Goal: Task Accomplishment & Management: Manage account settings

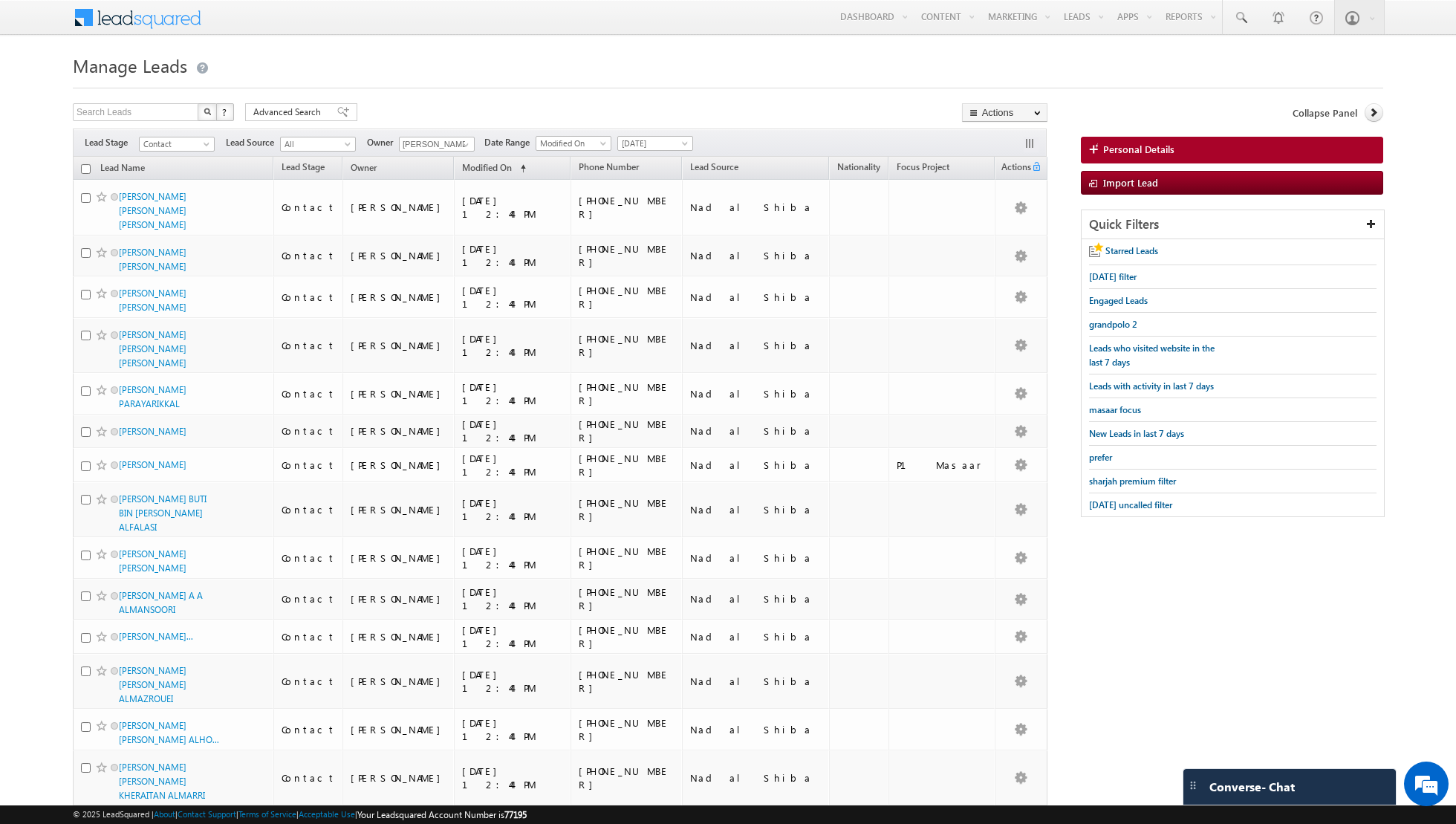
click at [84, 170] on input "checkbox" at bounding box center [86, 169] width 10 height 10
checkbox input "true"
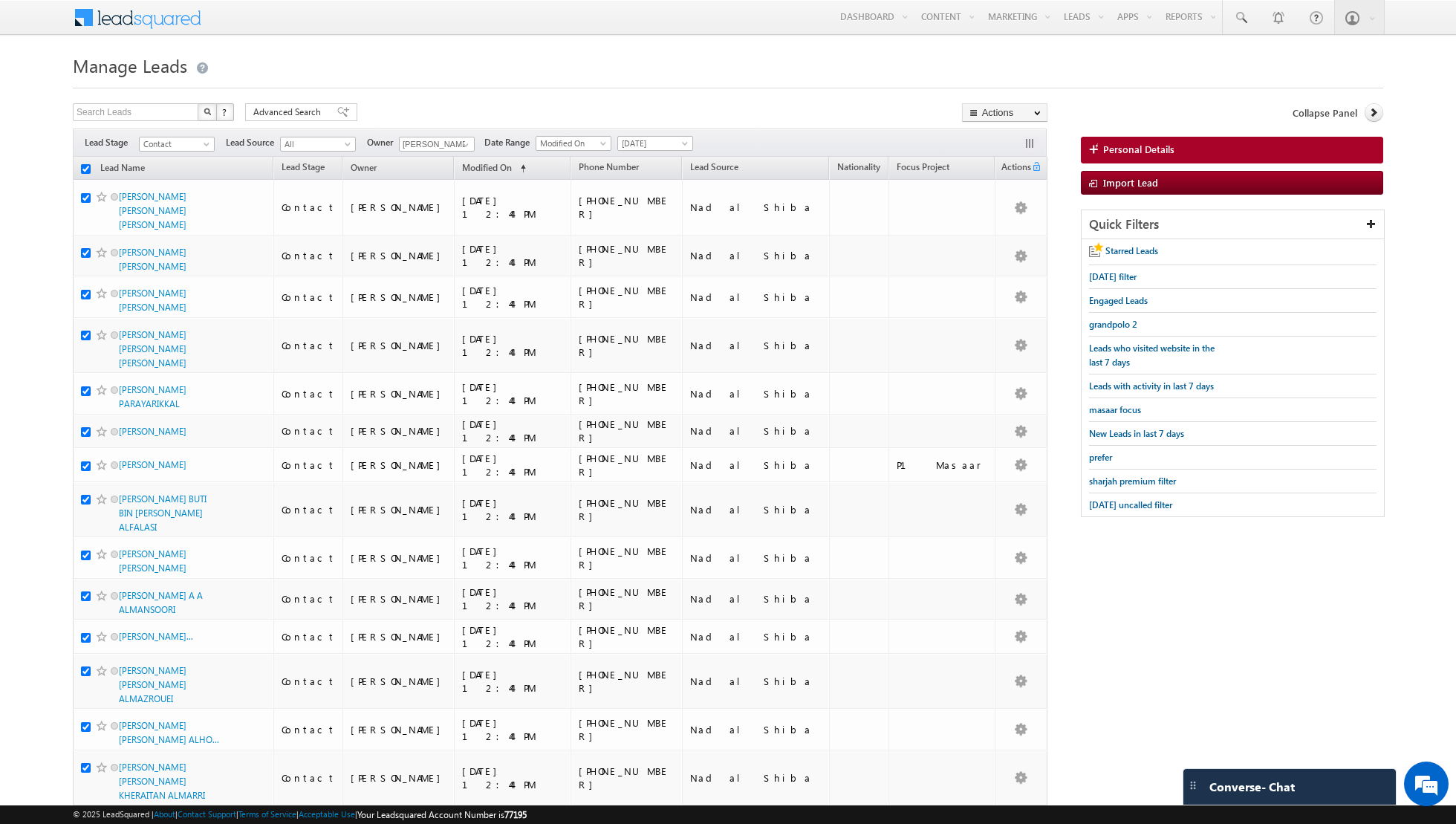
checkbox input "true"
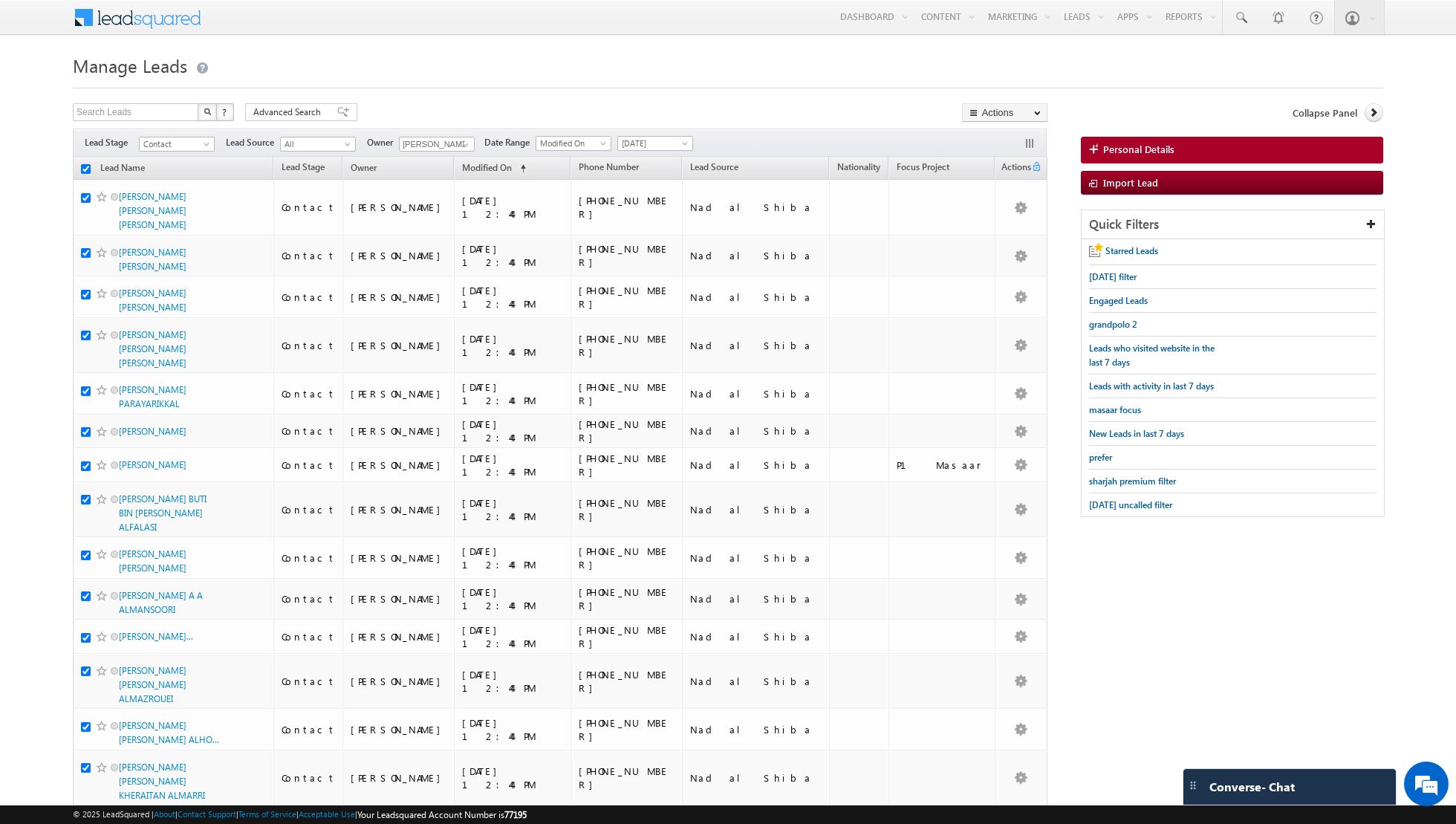
checkbox input "true"
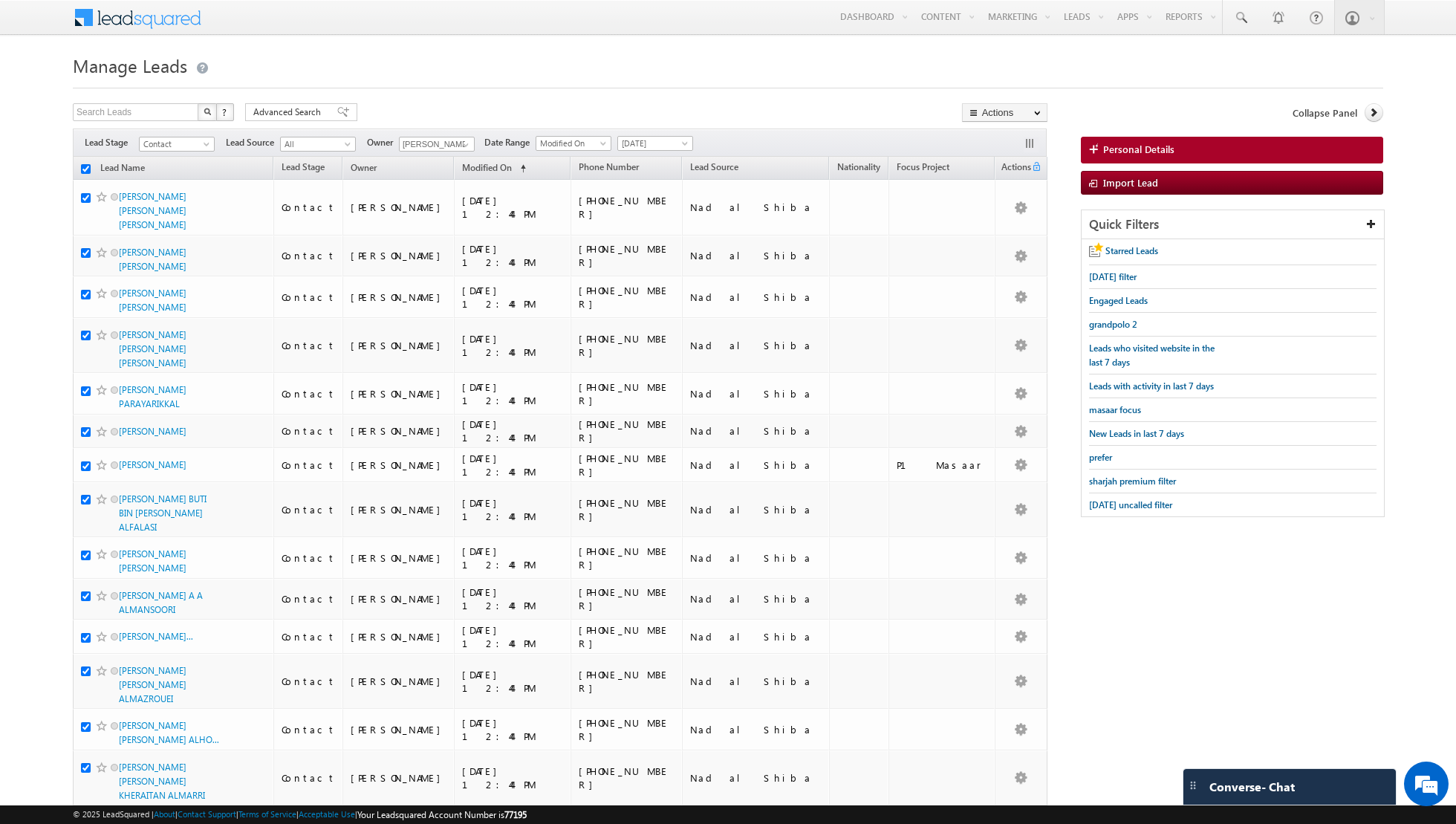
checkbox input "true"
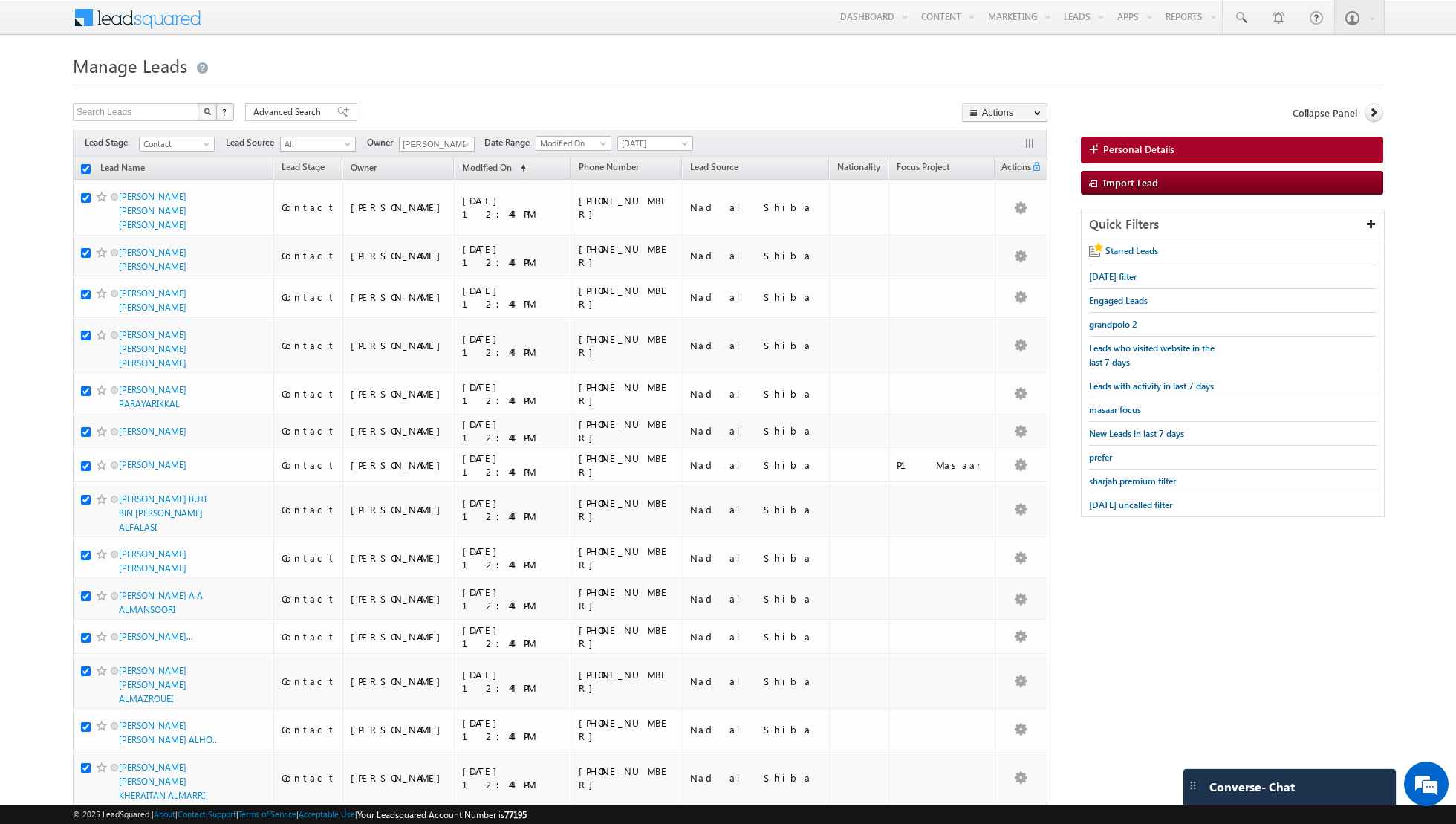
checkbox input "true"
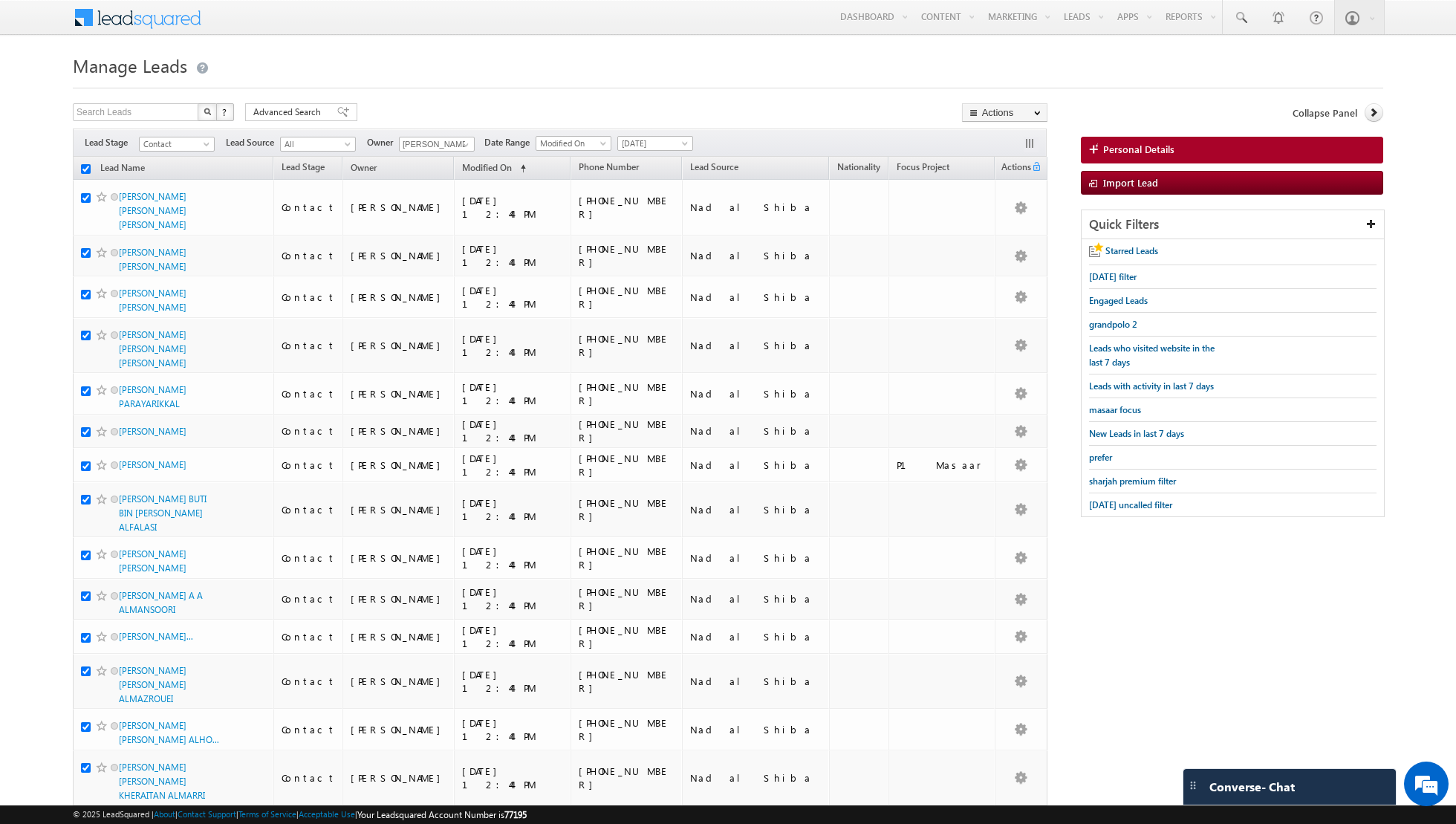
checkbox input "true"
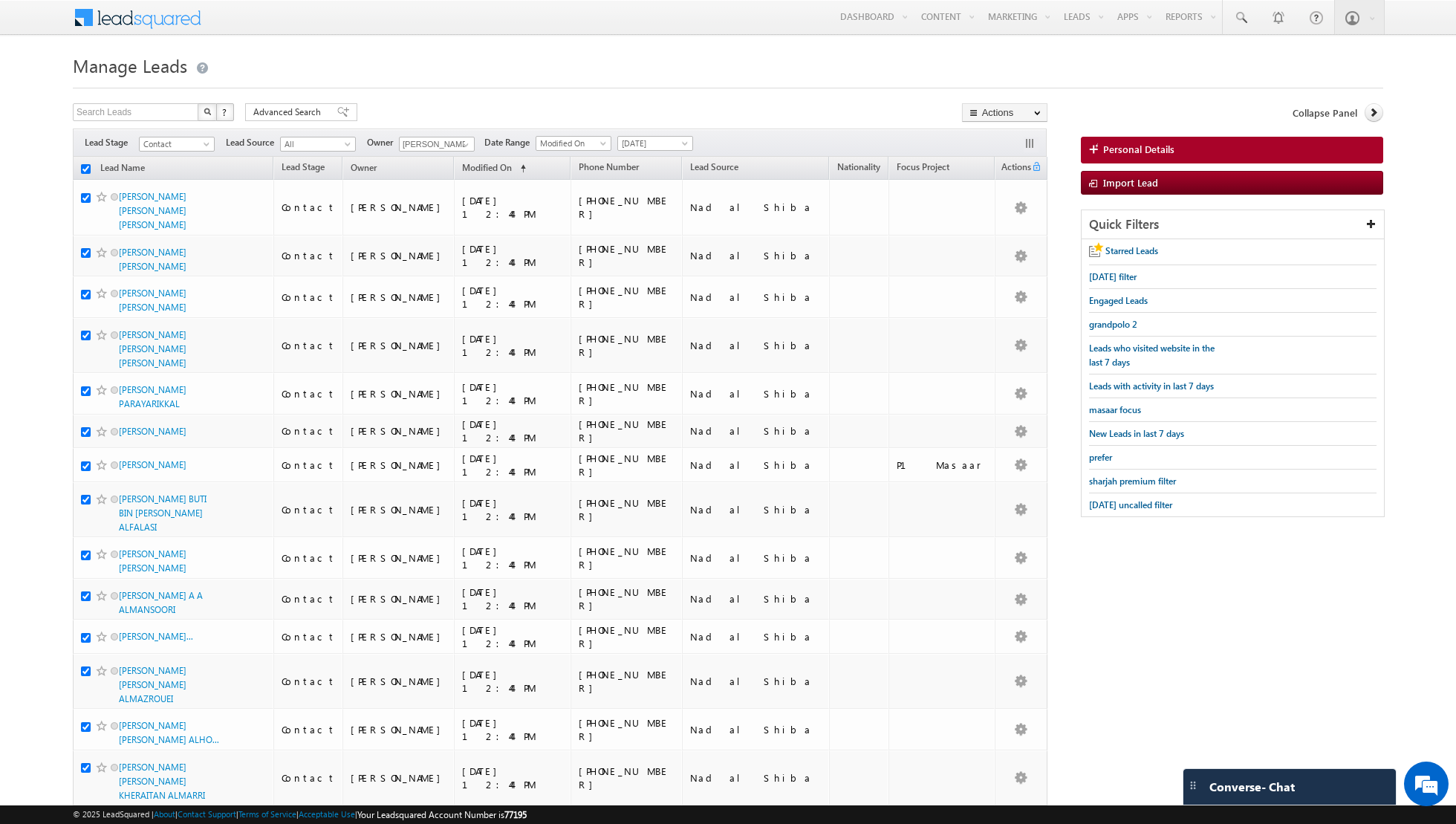
checkbox input "true"
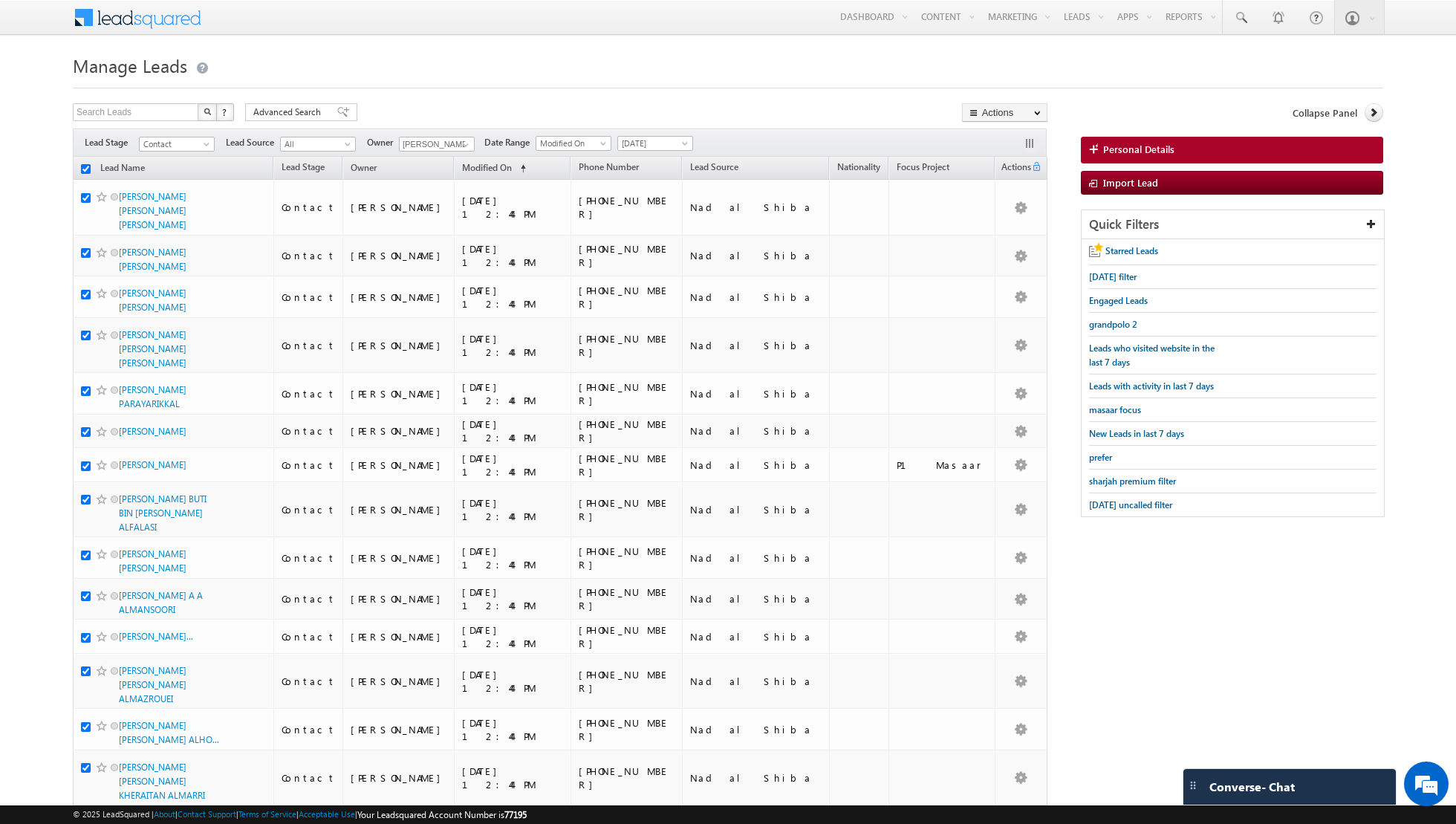
checkbox input "true"
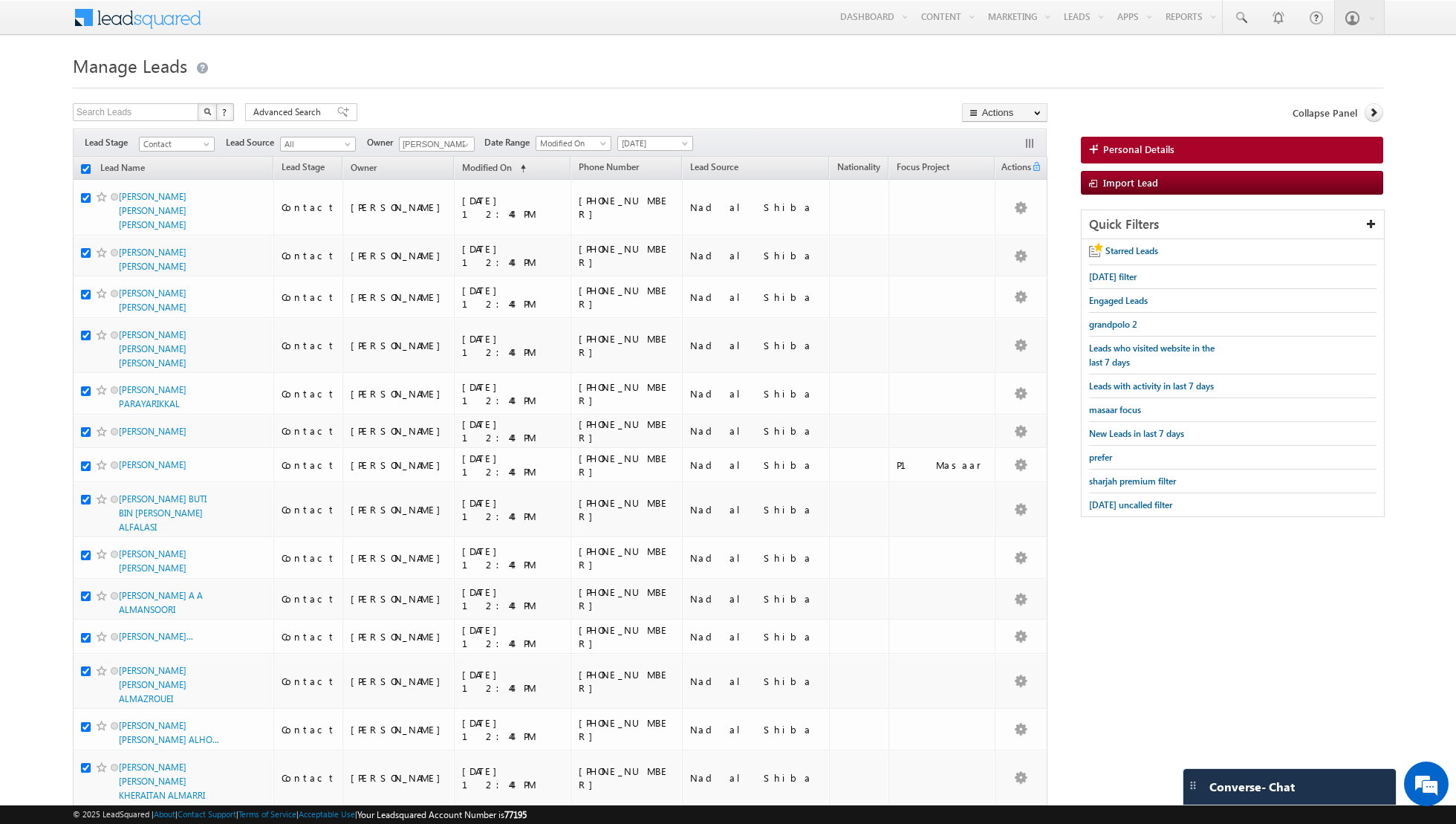
checkbox input "true"
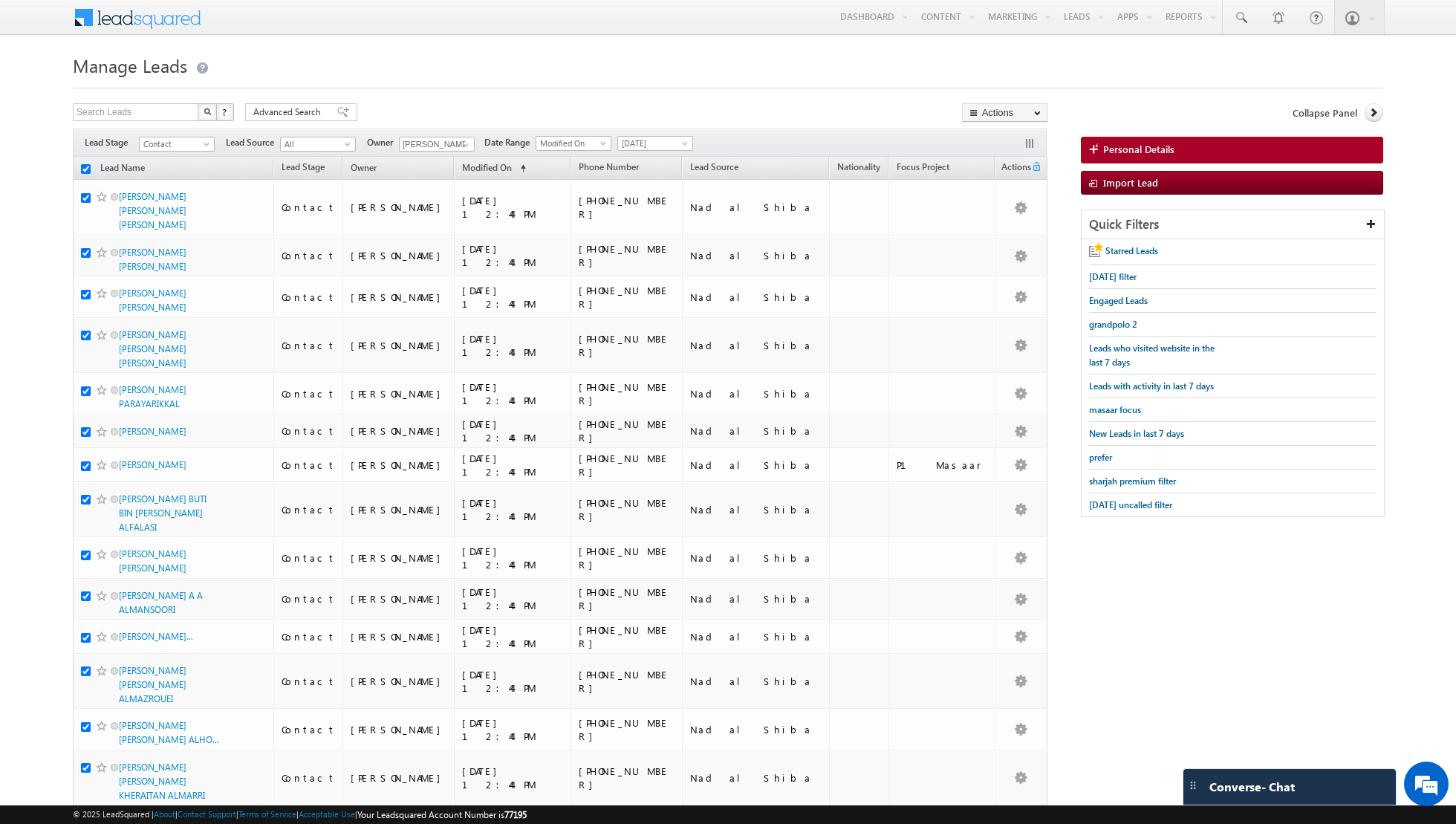
checkbox input "true"
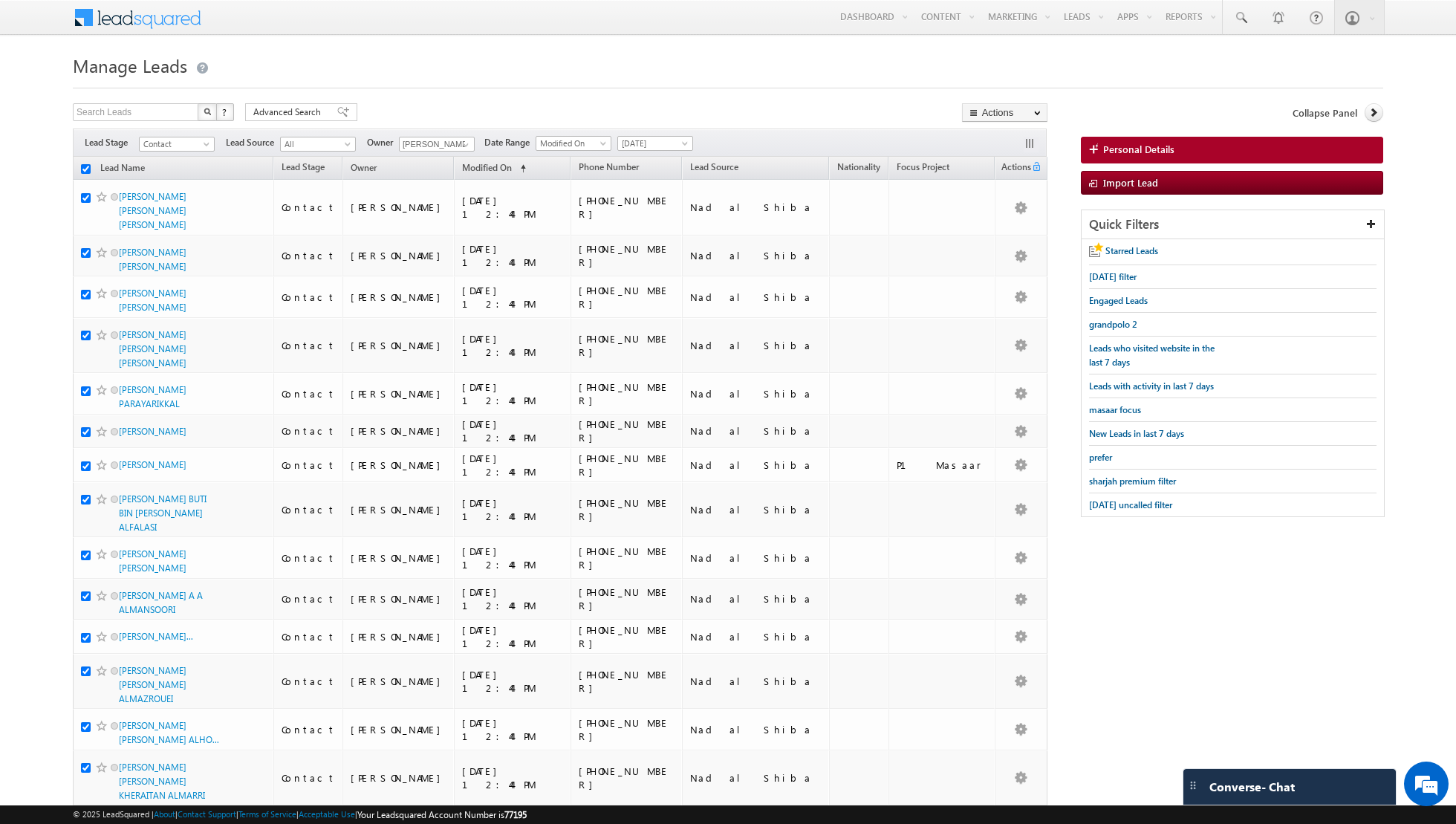
checkbox input "true"
click at [1006, 241] on link "Change Owner" at bounding box center [1005, 240] width 84 height 17
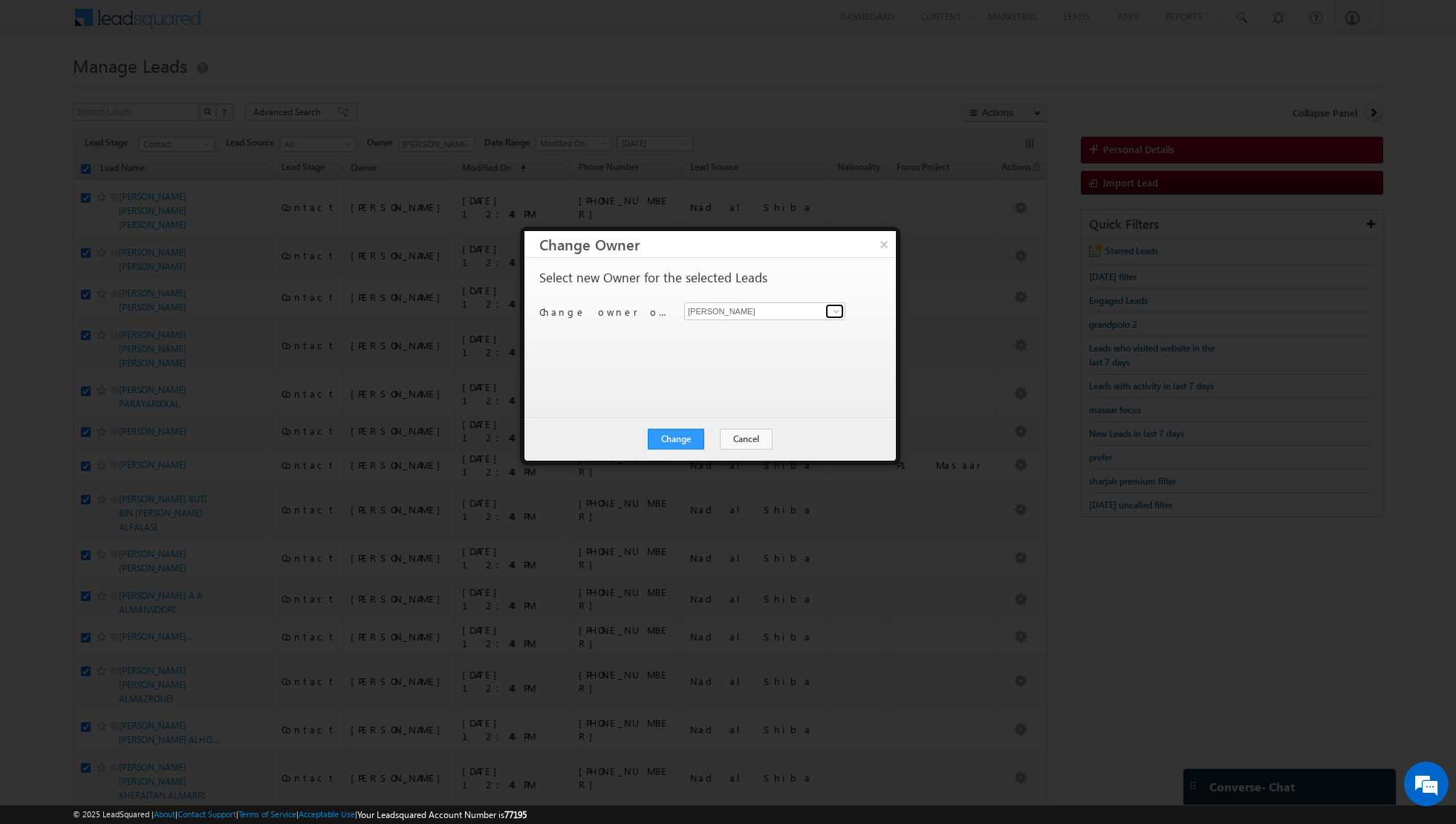
click at [839, 312] on span at bounding box center [836, 311] width 12 height 12
click at [732, 333] on span "[EMAIL_ADDRESS][PERSON_NAME][DOMAIN_NAME]" at bounding box center [757, 339] width 134 height 11
type input "[PERSON_NAME]"
click at [674, 437] on button "Change" at bounding box center [675, 439] width 56 height 21
click at [711, 437] on button "Close" at bounding box center [713, 439] width 48 height 21
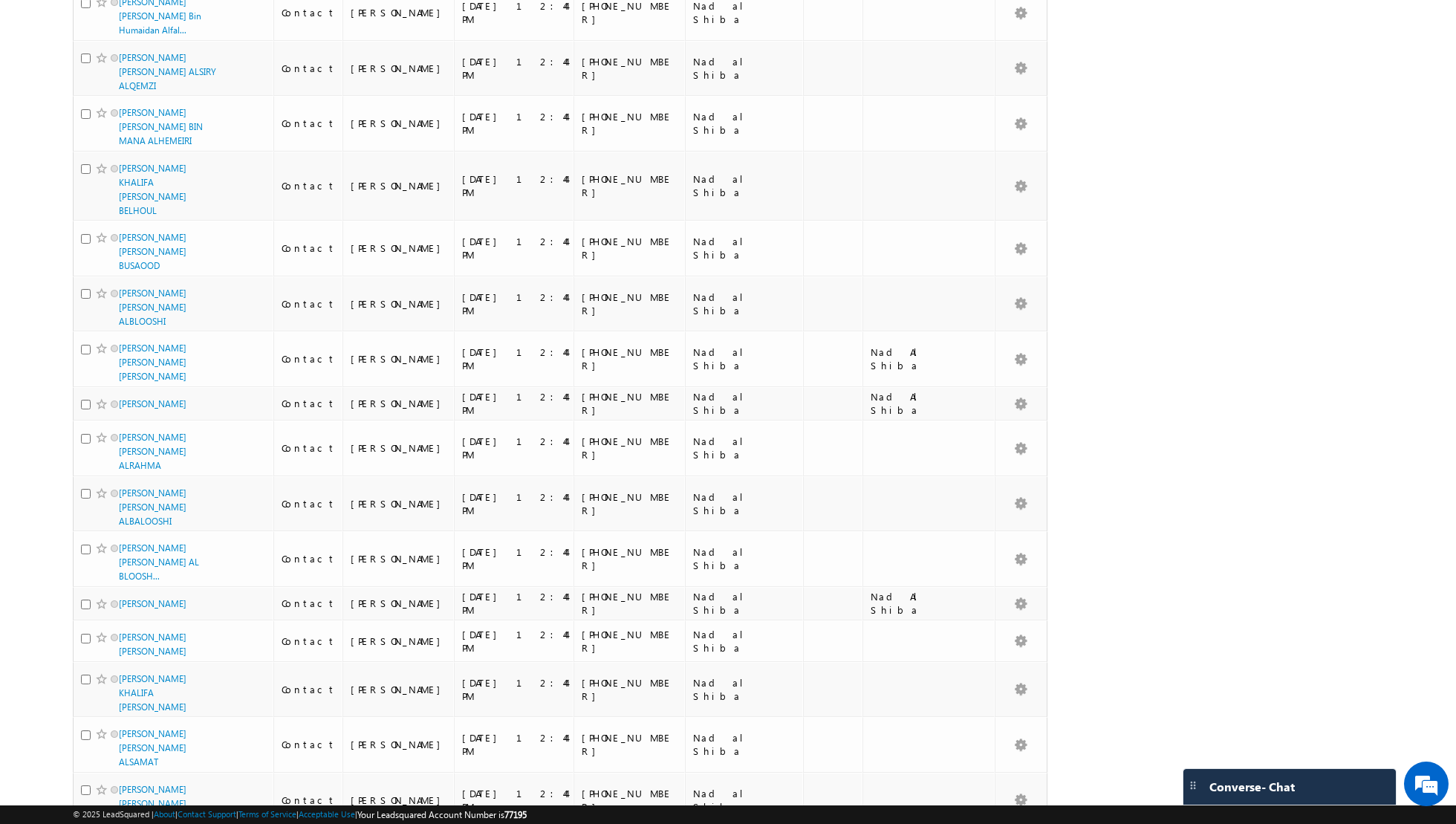
scroll to position [1725, 0]
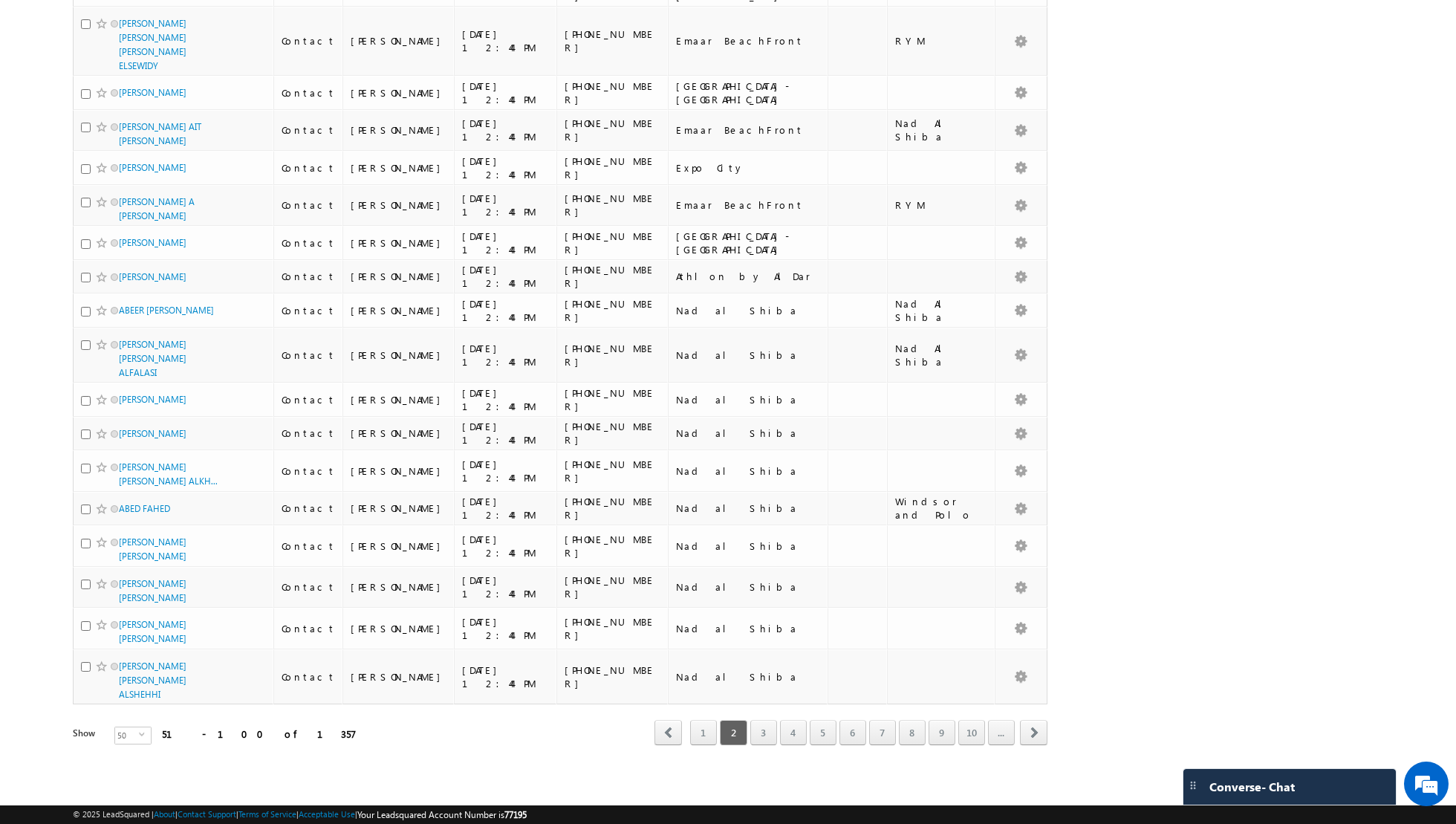
scroll to position [1449, 0]
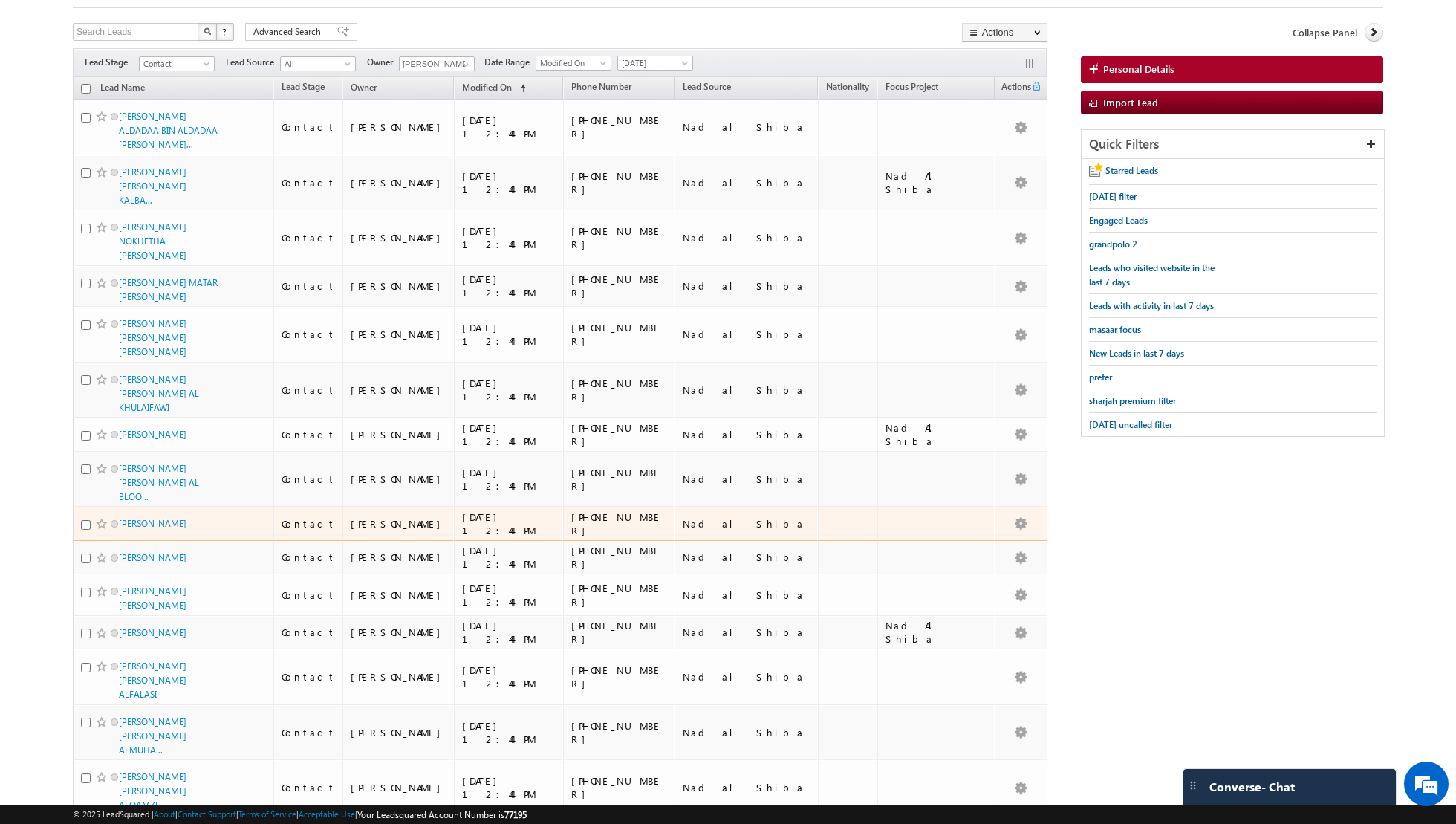
scroll to position [0, 0]
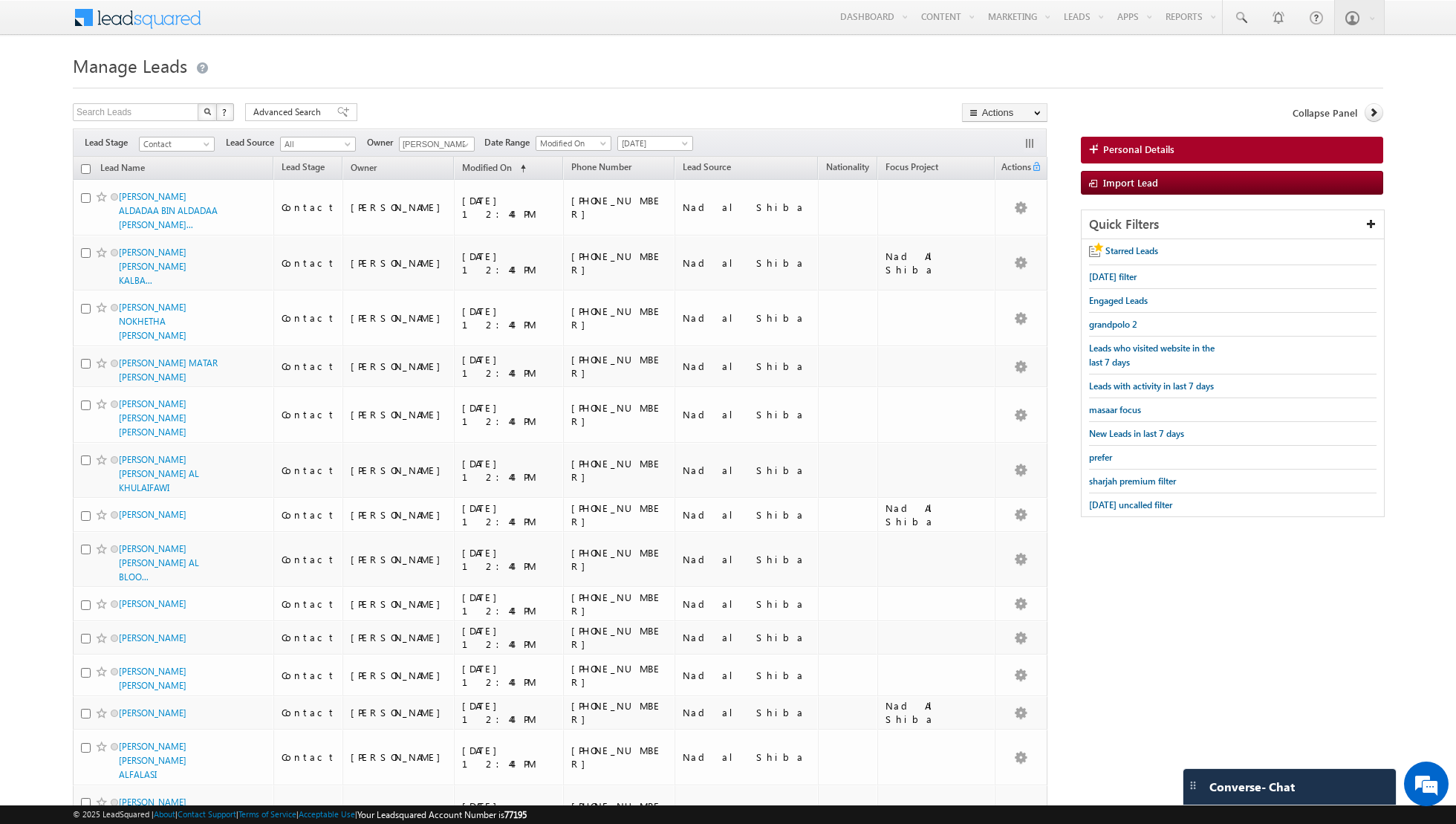
click at [88, 166] on input "checkbox" at bounding box center [86, 169] width 10 height 10
checkbox input "true"
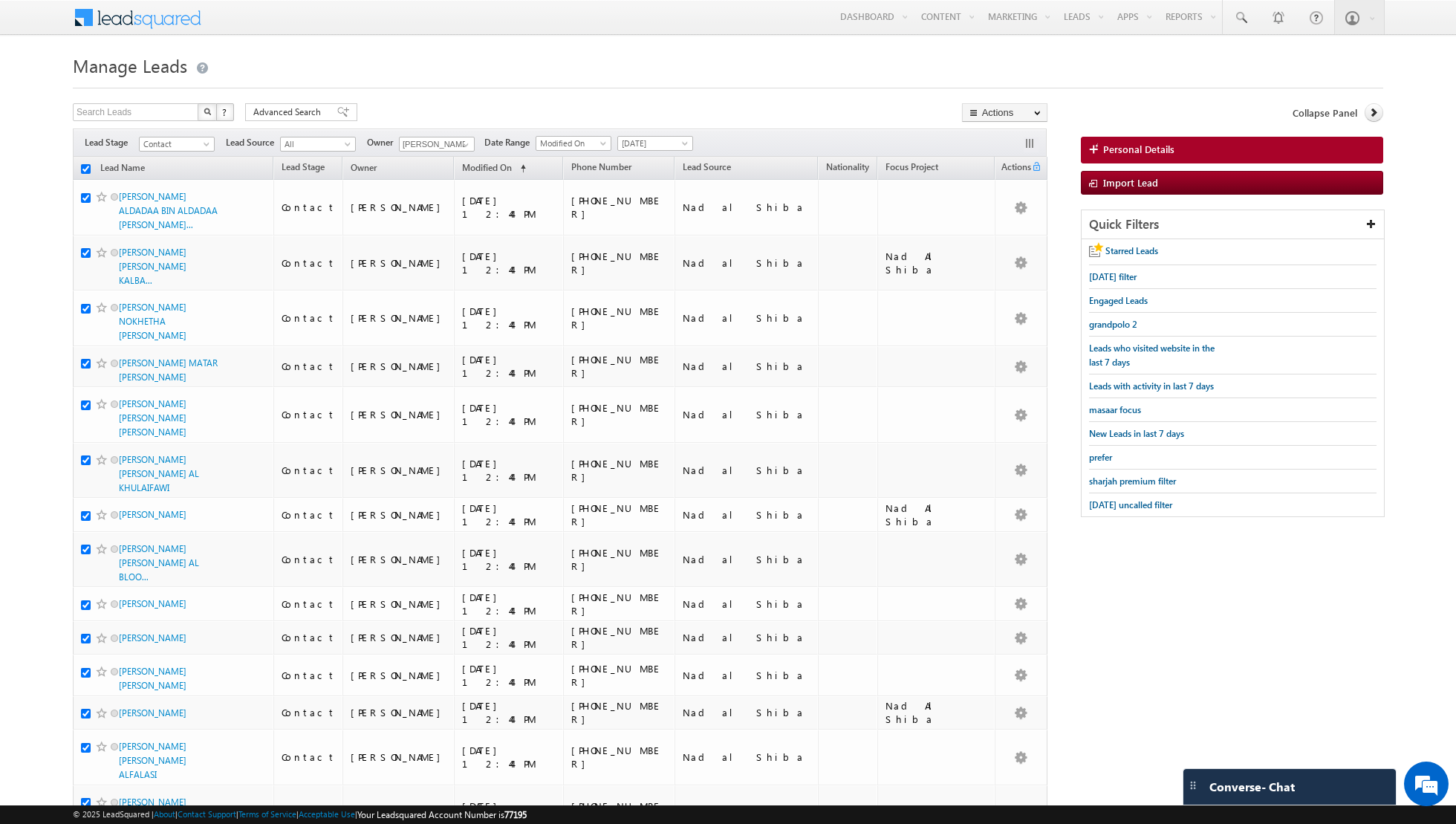
checkbox input "true"
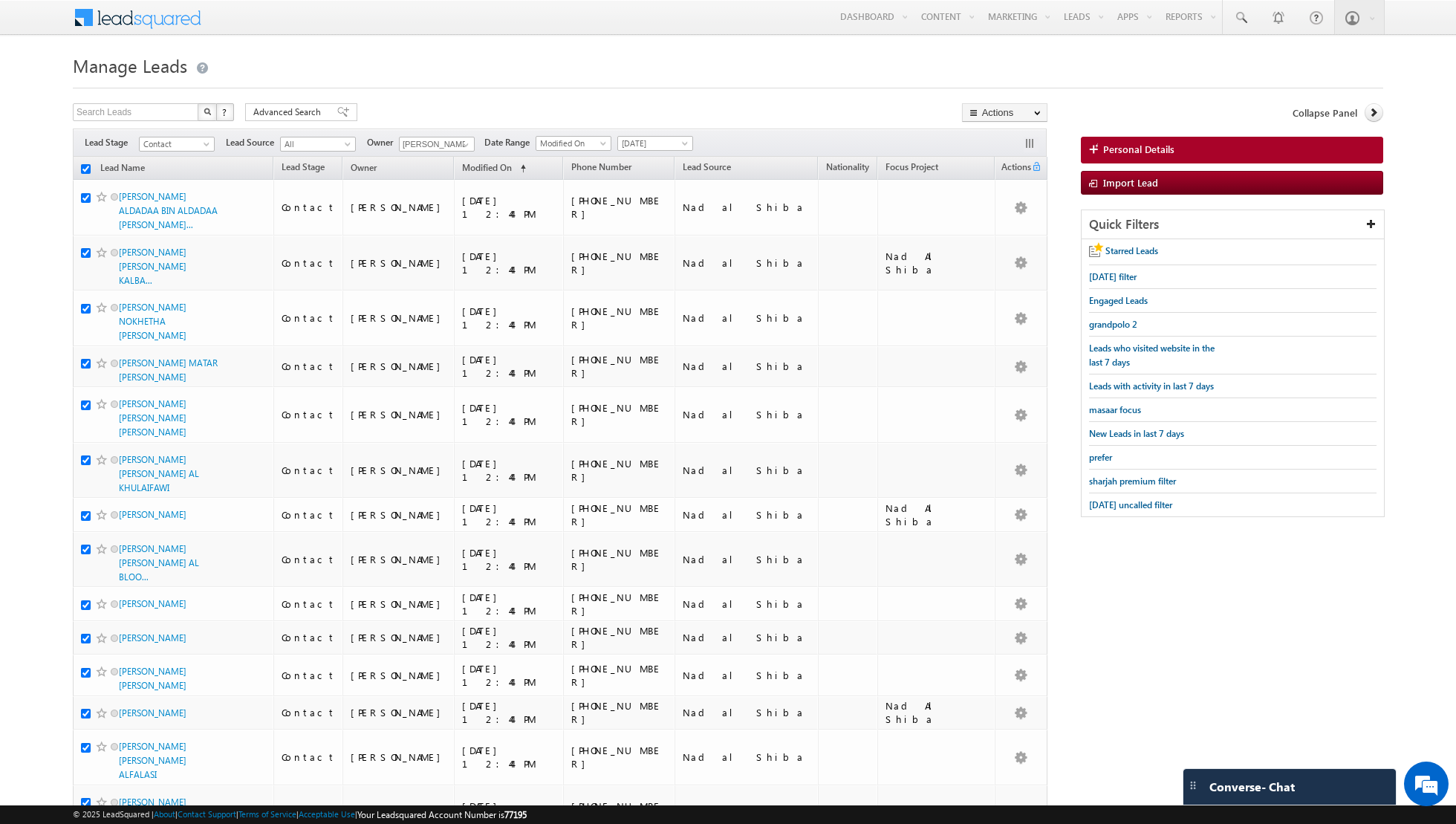
checkbox input "true"
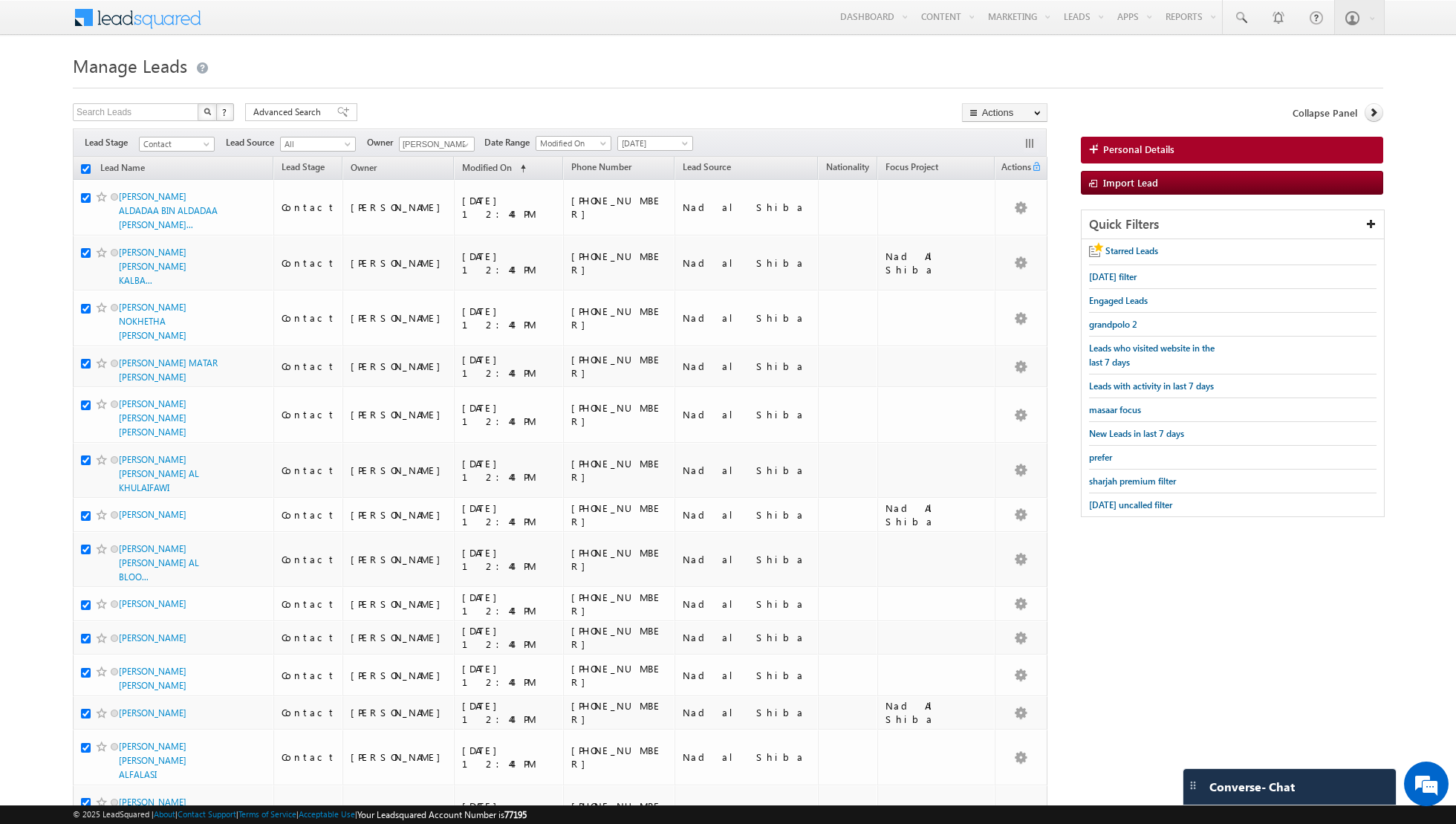
checkbox input "true"
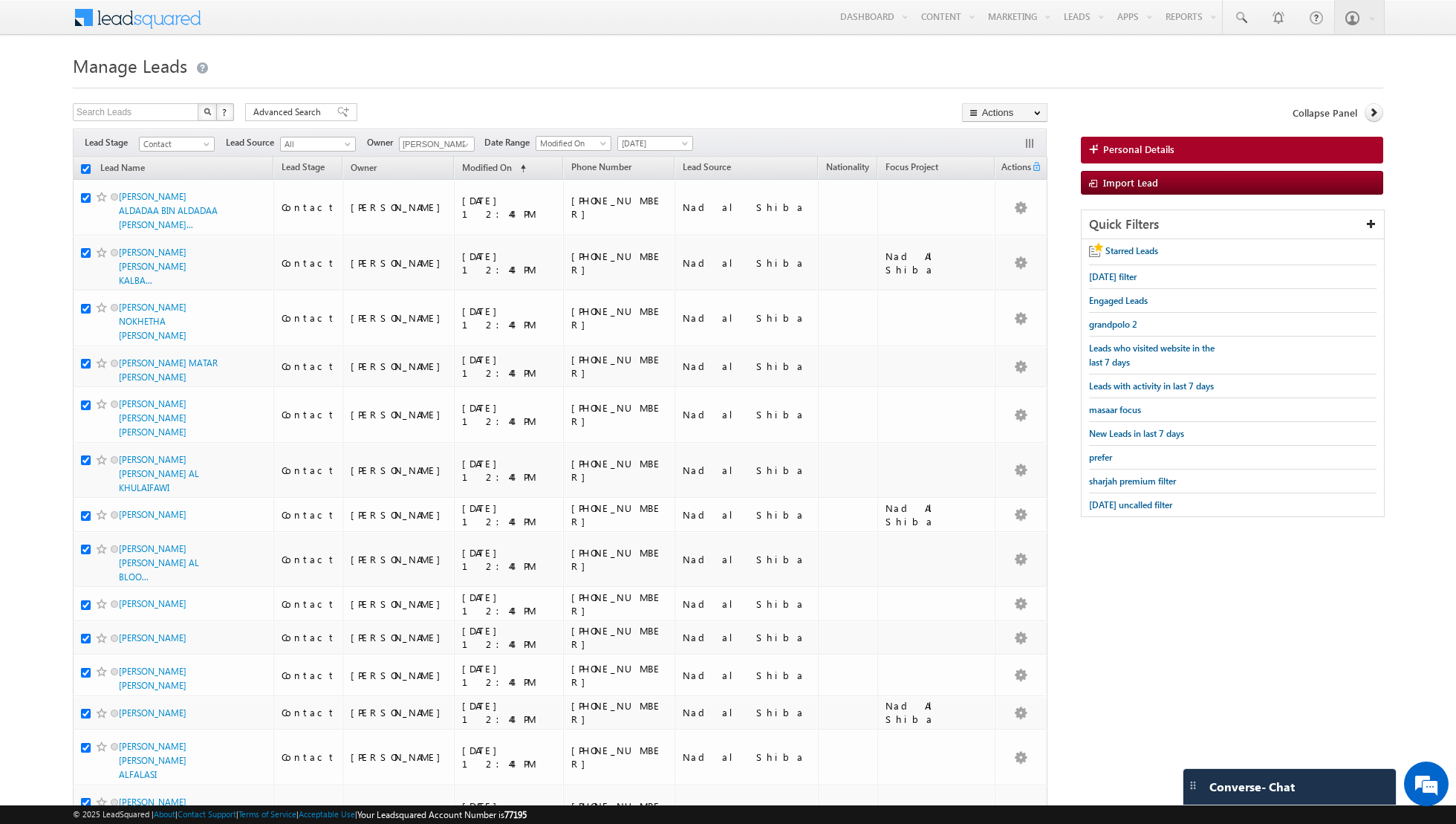
checkbox input "true"
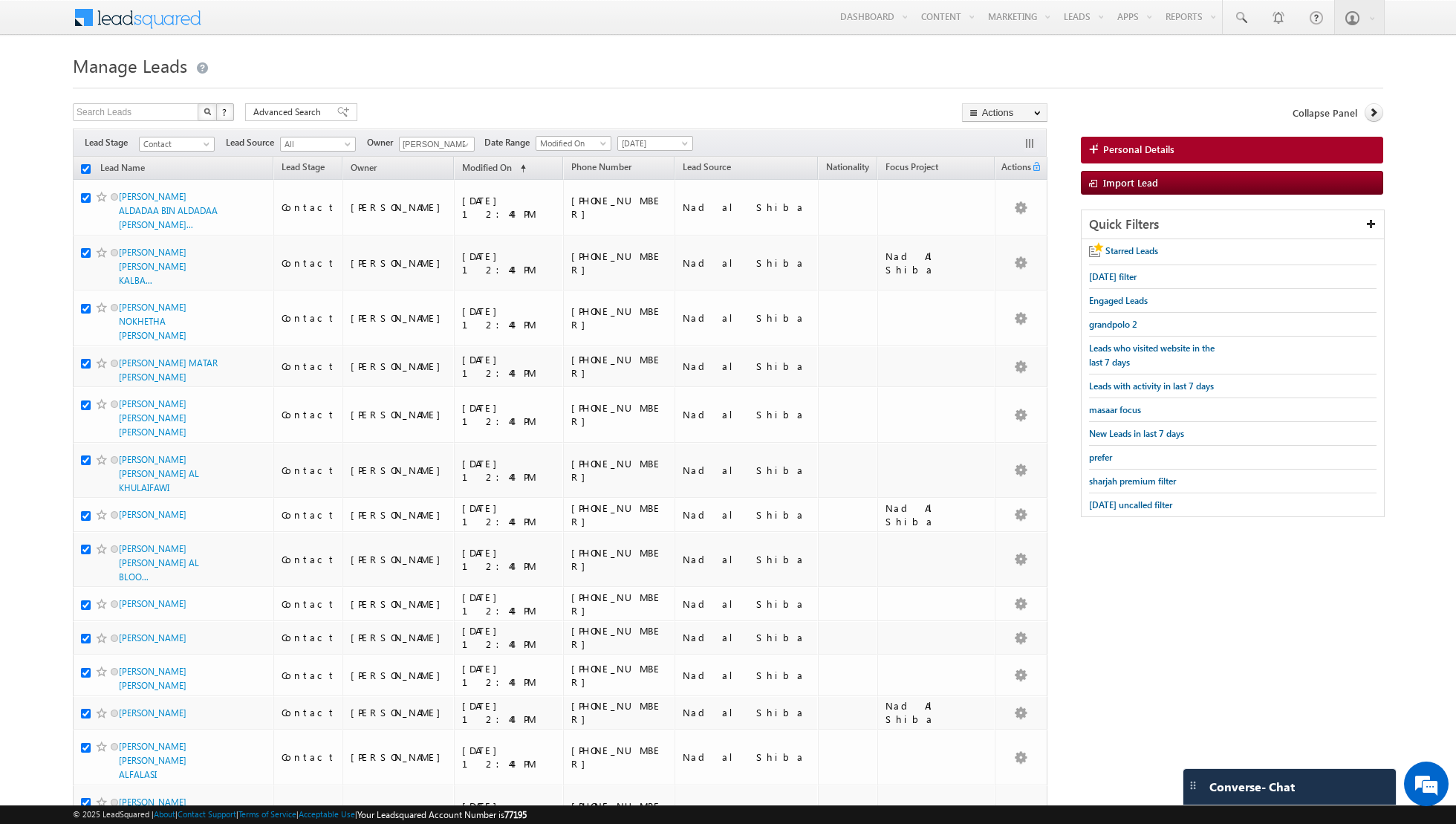
checkbox input "true"
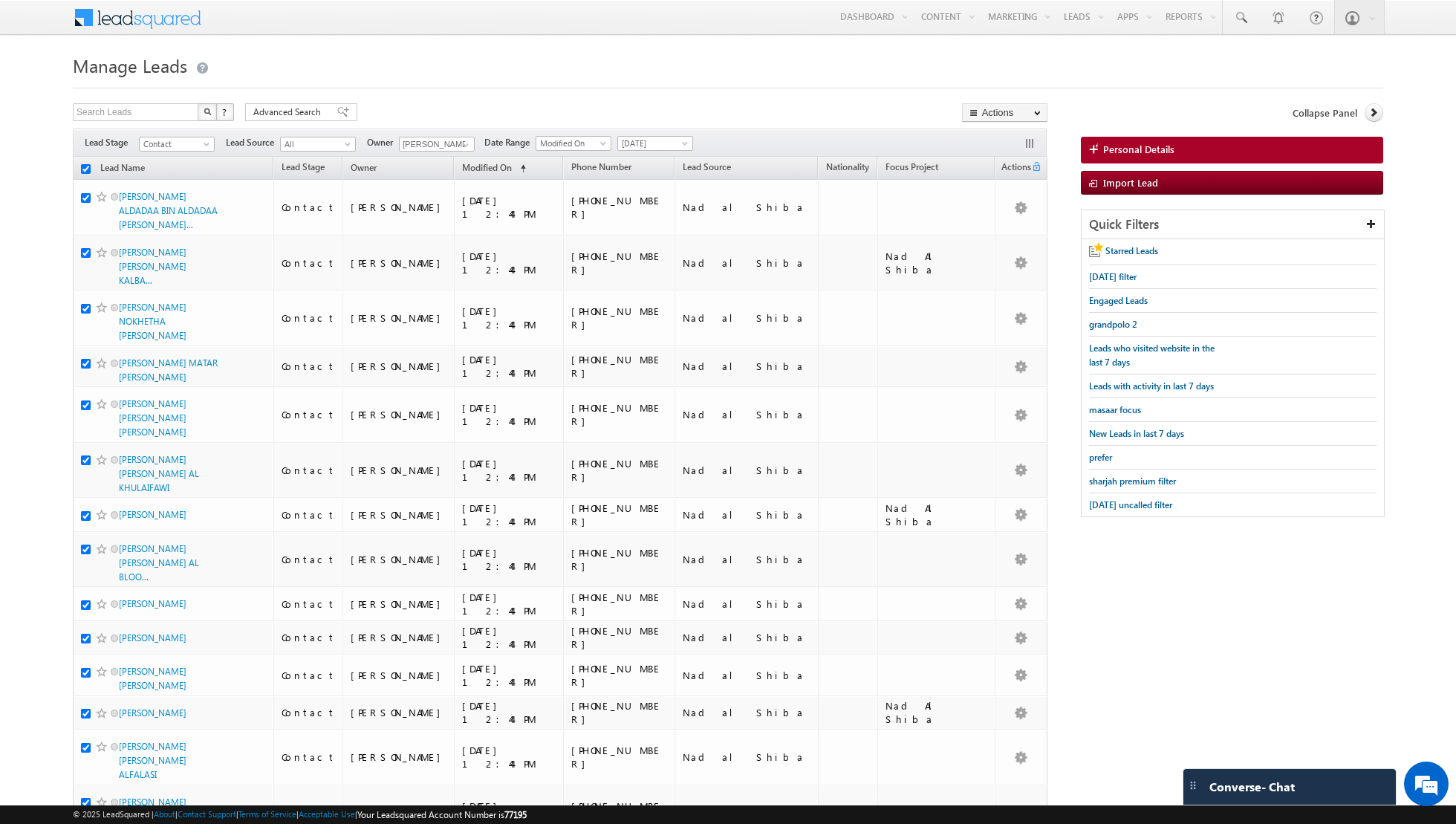
checkbox input "true"
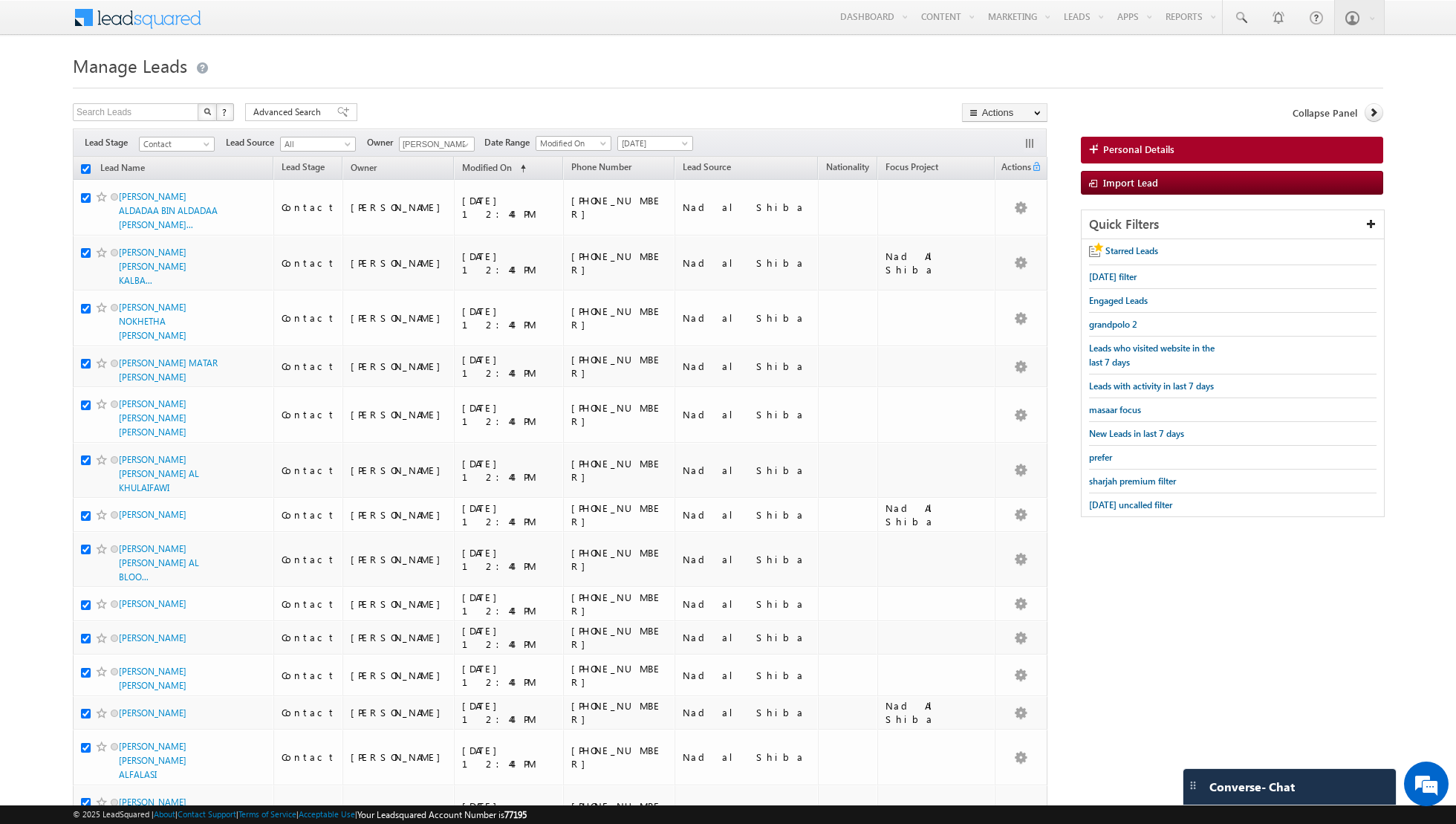
checkbox input "true"
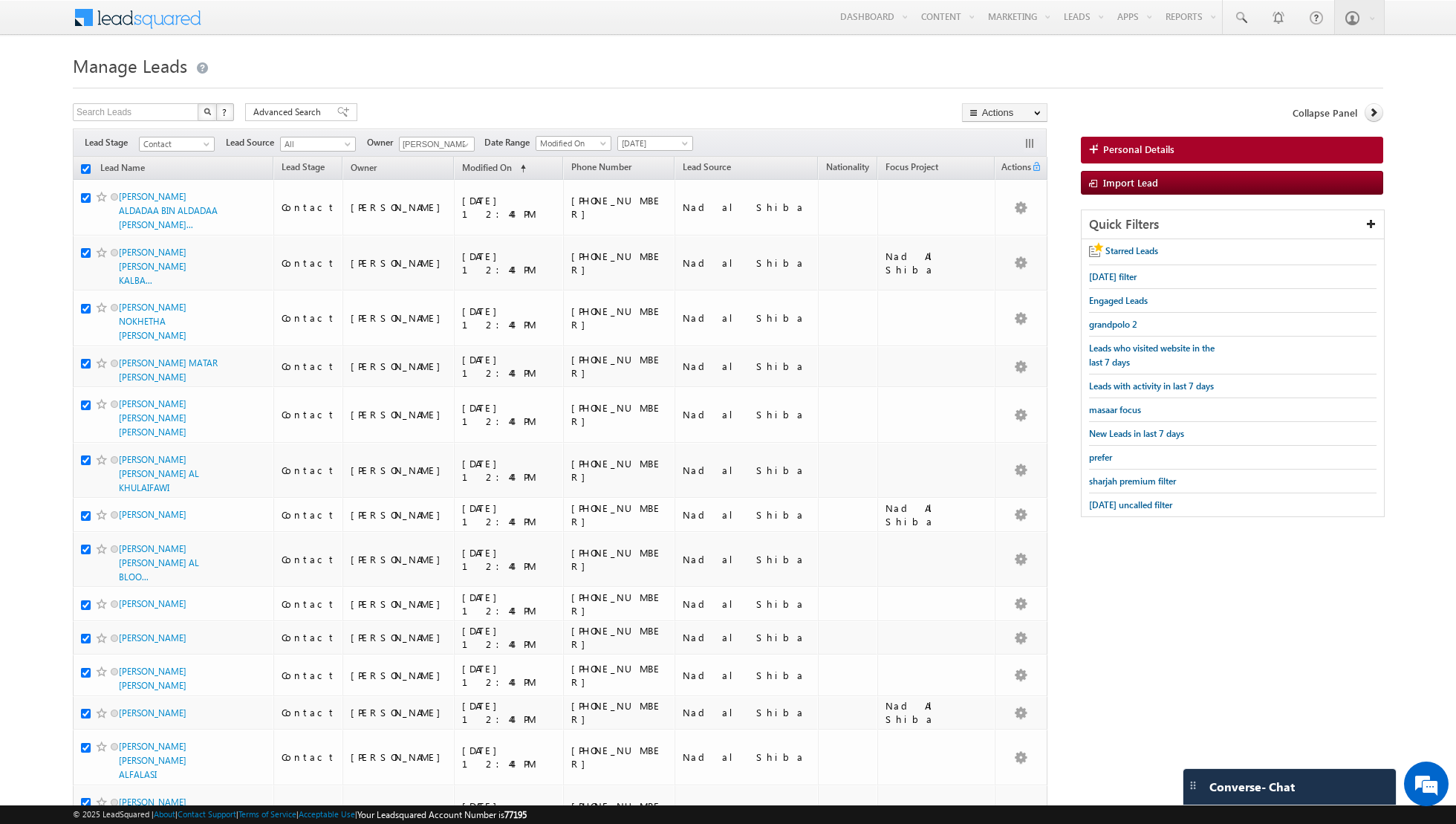
checkbox input "true"
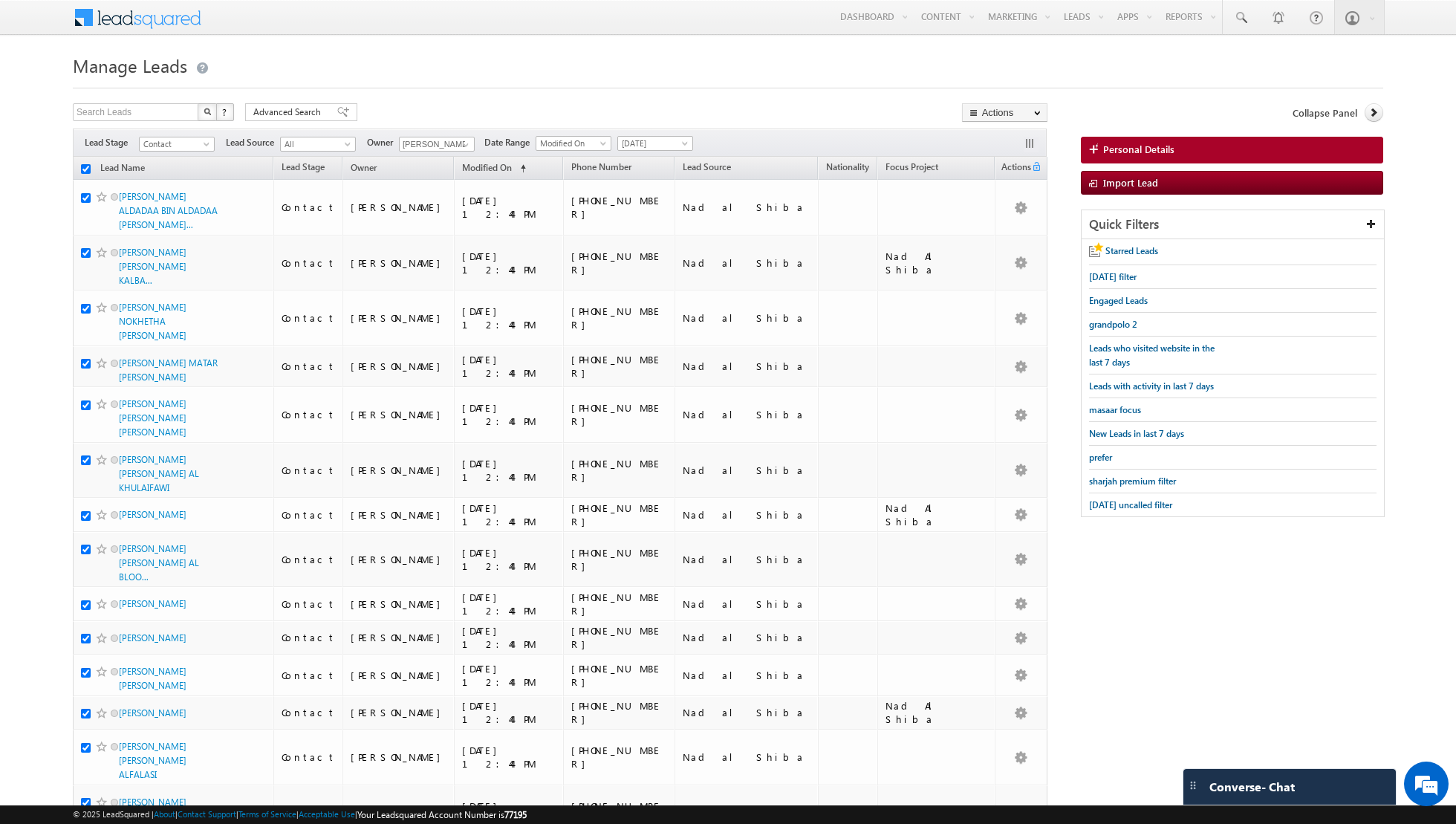
checkbox input "true"
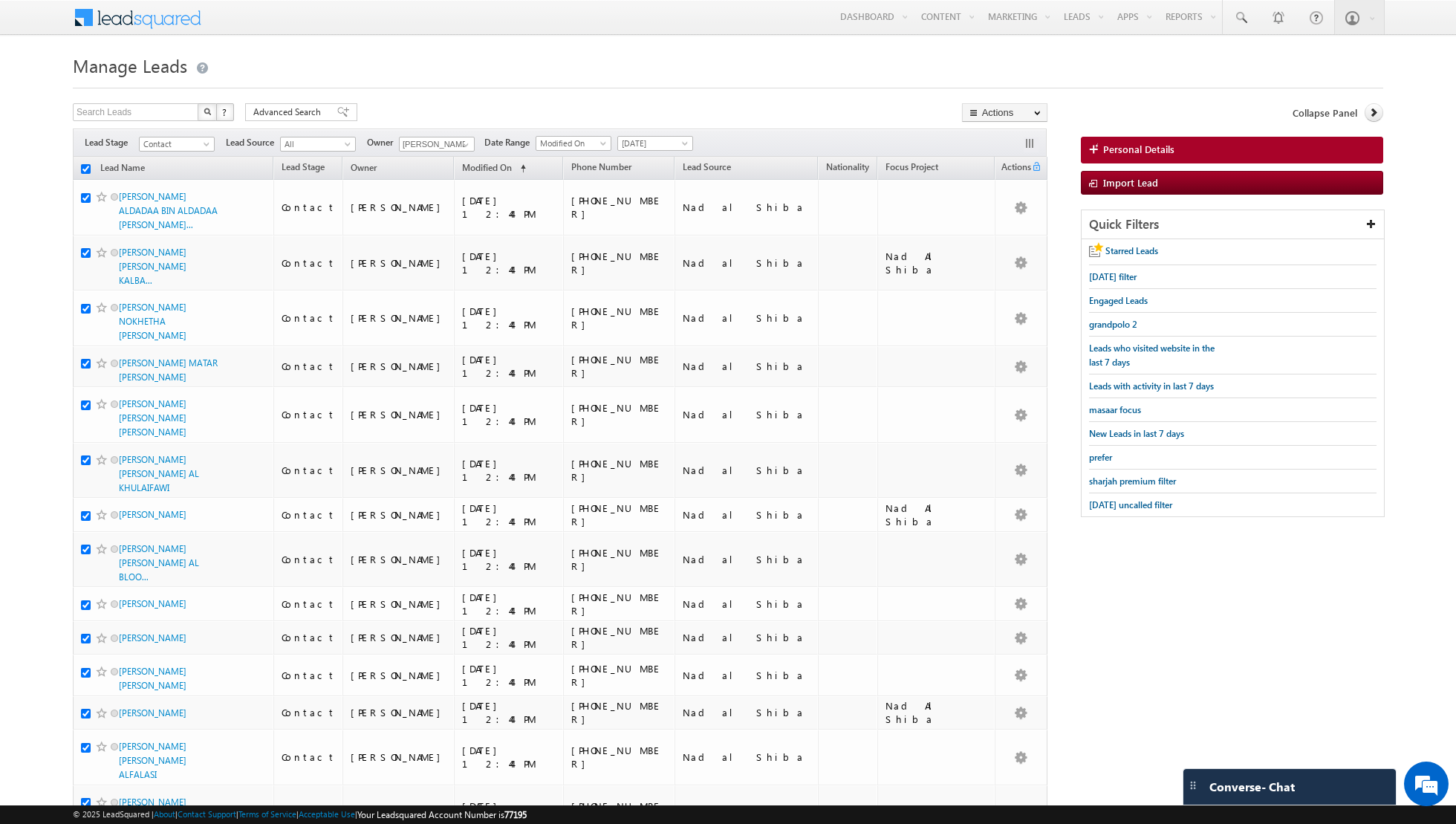
checkbox input "true"
click at [1002, 235] on link "Change Owner" at bounding box center [1005, 240] width 84 height 17
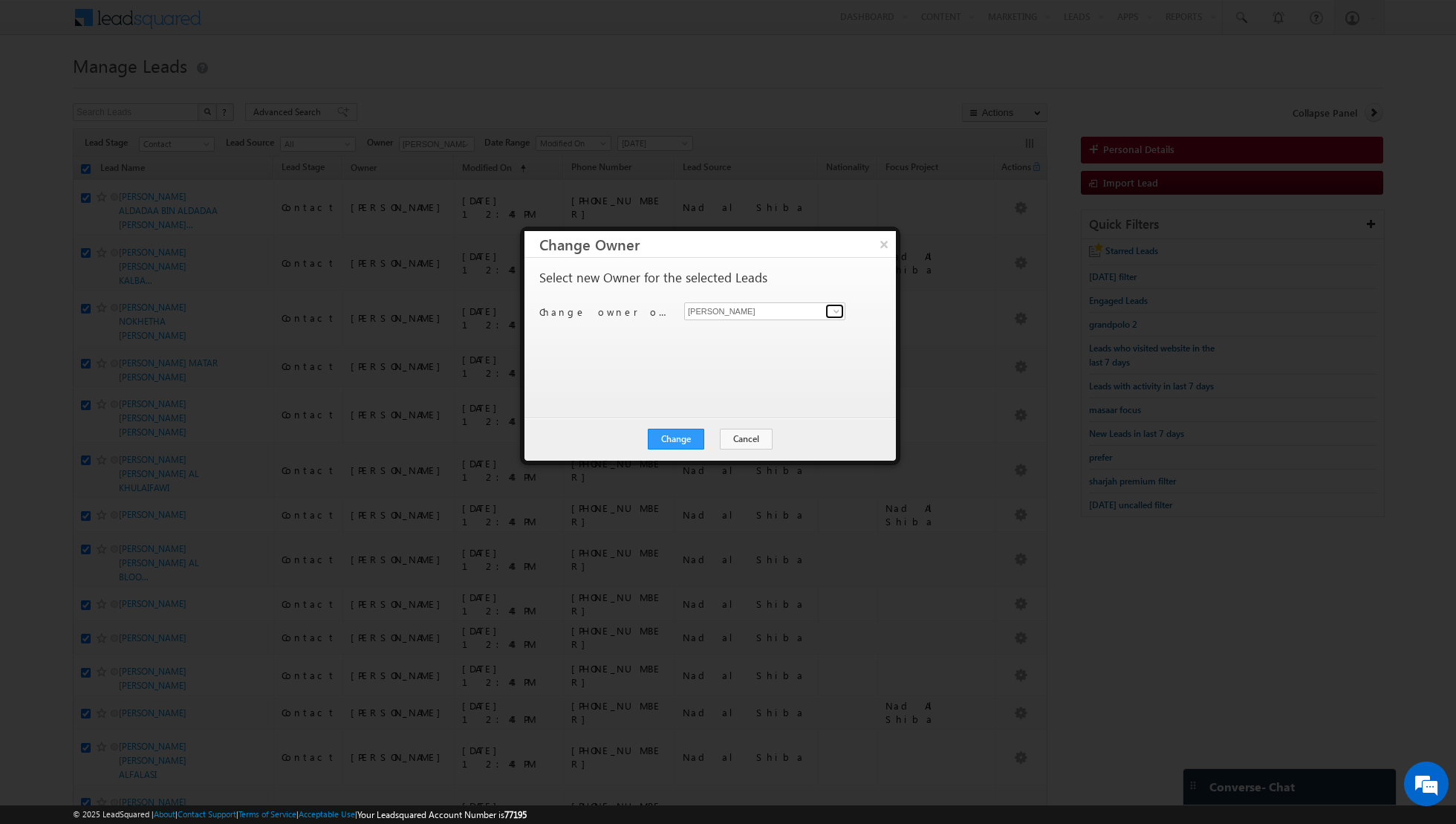
click at [839, 309] on span at bounding box center [836, 311] width 12 height 12
click at [756, 335] on span "[EMAIL_ADDRESS][PERSON_NAME][DOMAIN_NAME]" at bounding box center [757, 339] width 134 height 11
type input "[PERSON_NAME]"
click at [678, 438] on button "Change" at bounding box center [675, 439] width 56 height 21
click at [716, 437] on button "Close" at bounding box center [713, 439] width 48 height 21
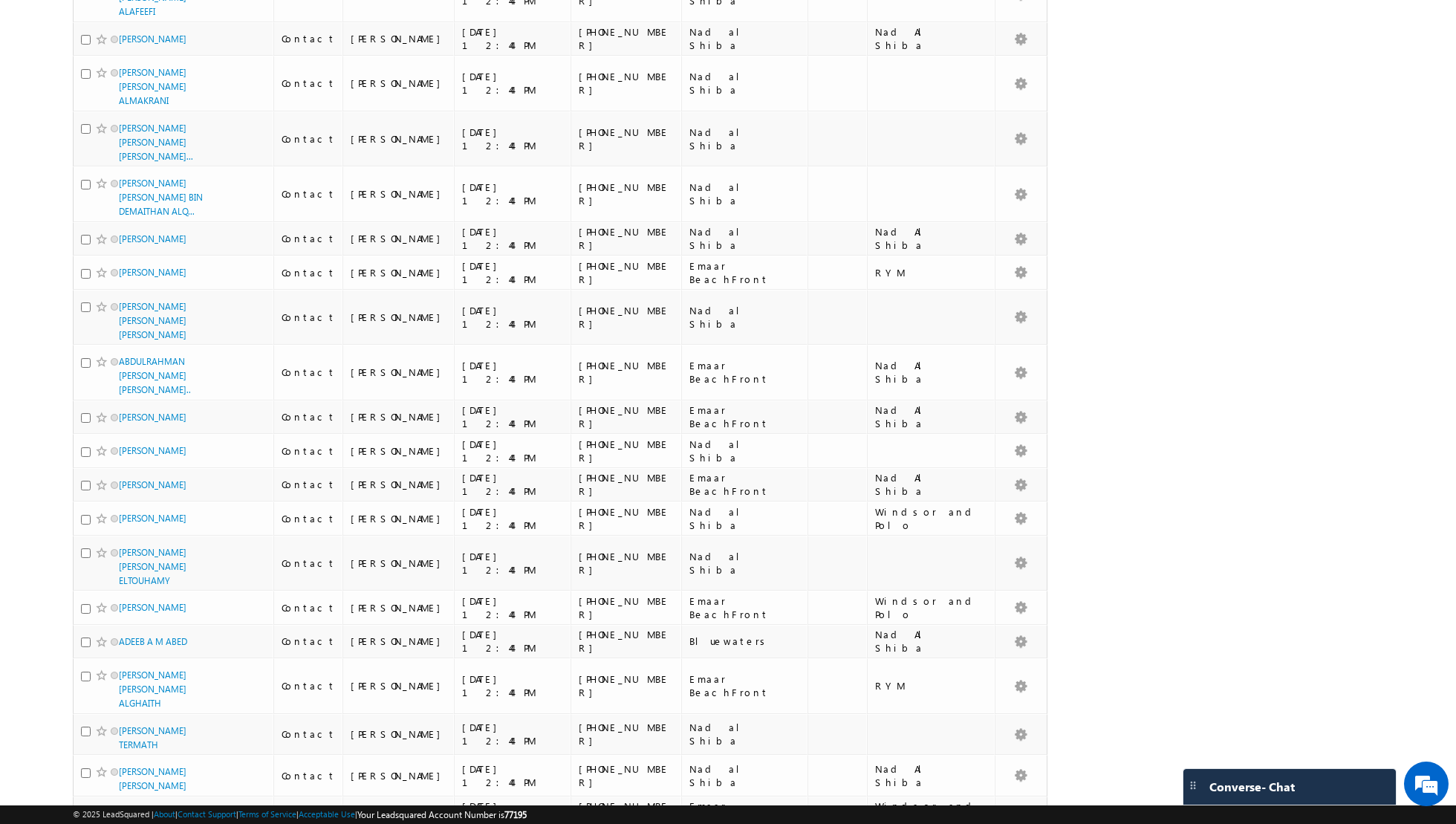
scroll to position [1538, 0]
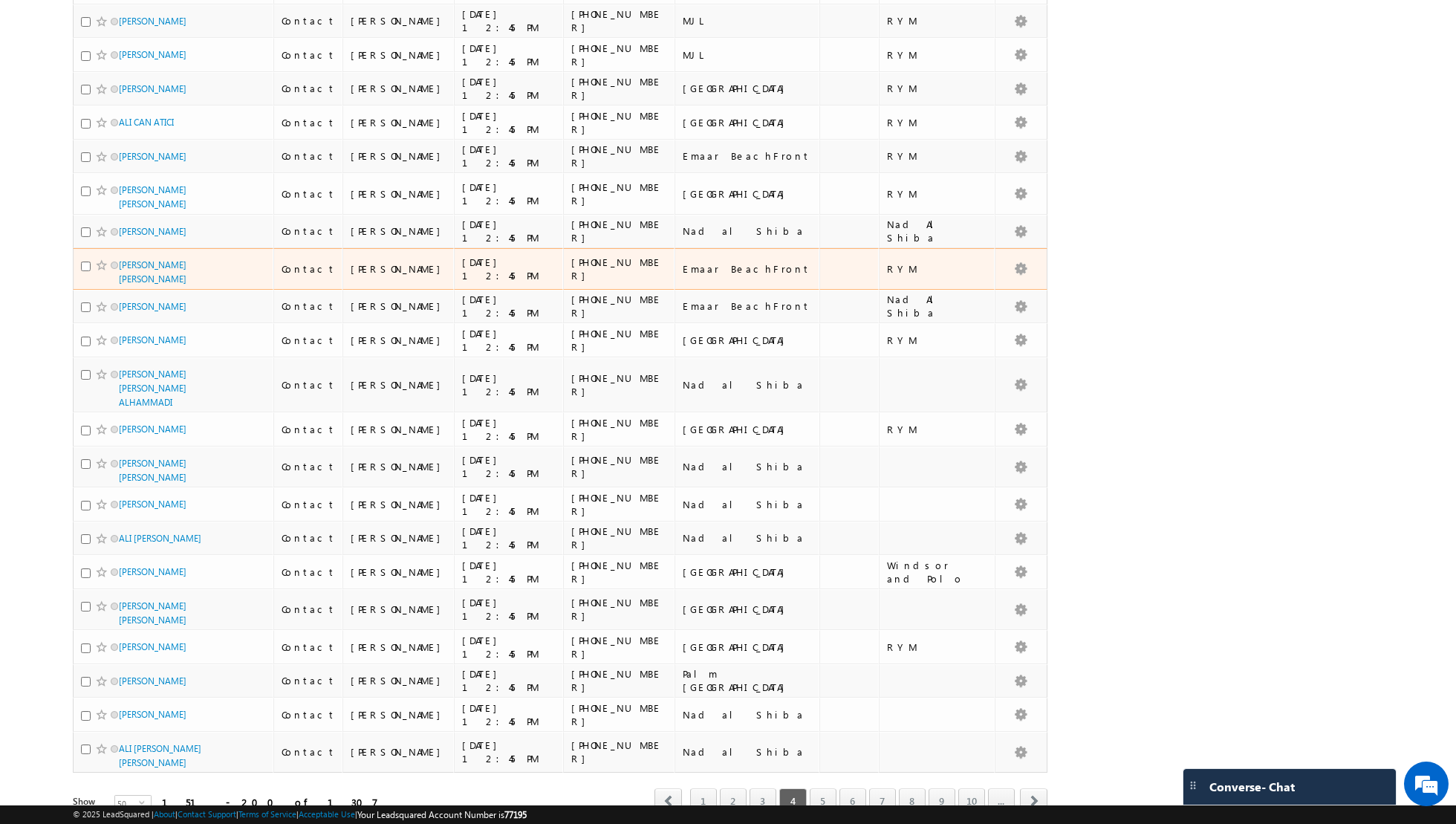
scroll to position [0, 0]
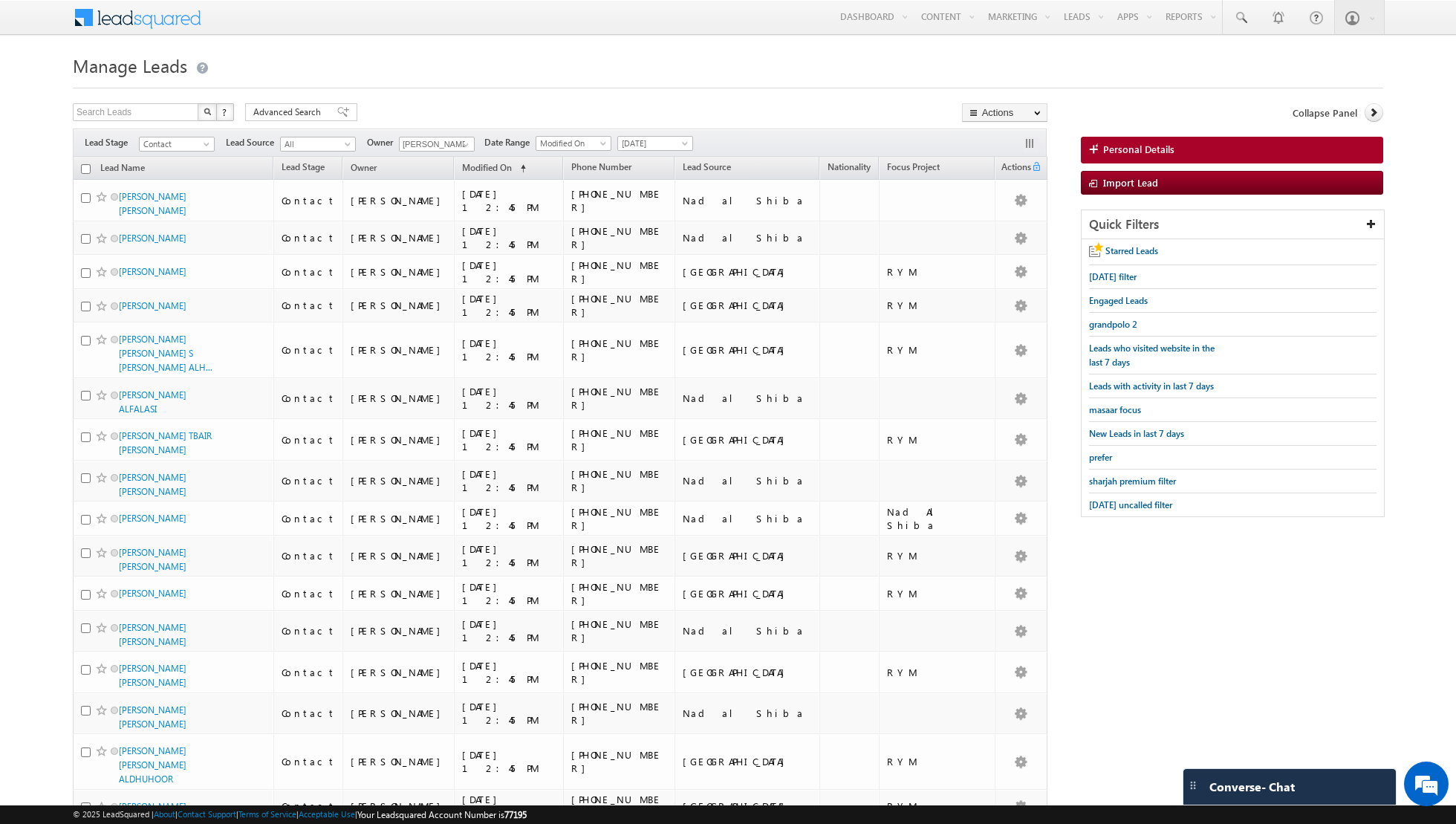
click at [86, 165] on input "checkbox" at bounding box center [86, 169] width 10 height 10
checkbox input "true"
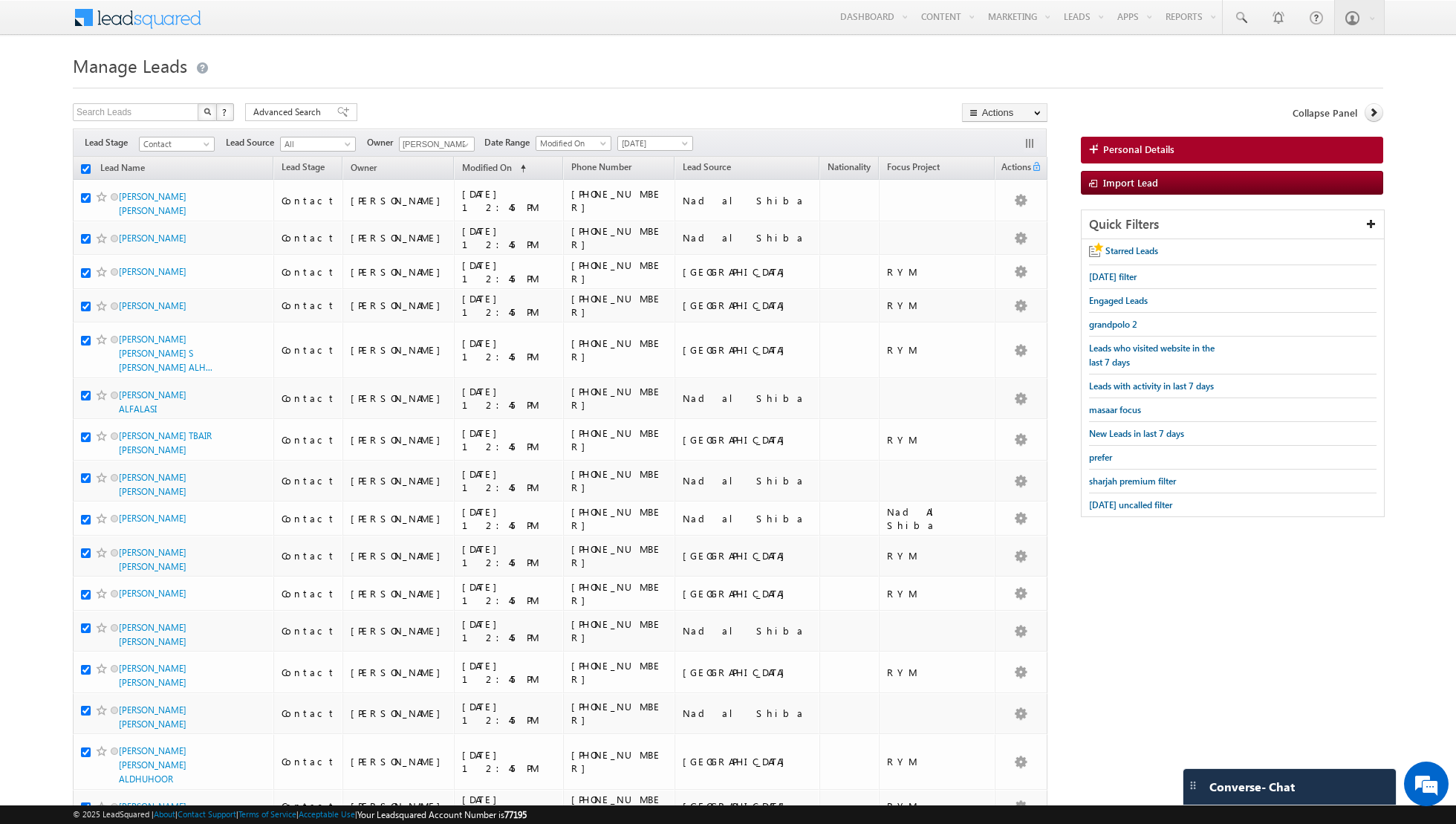
checkbox input "true"
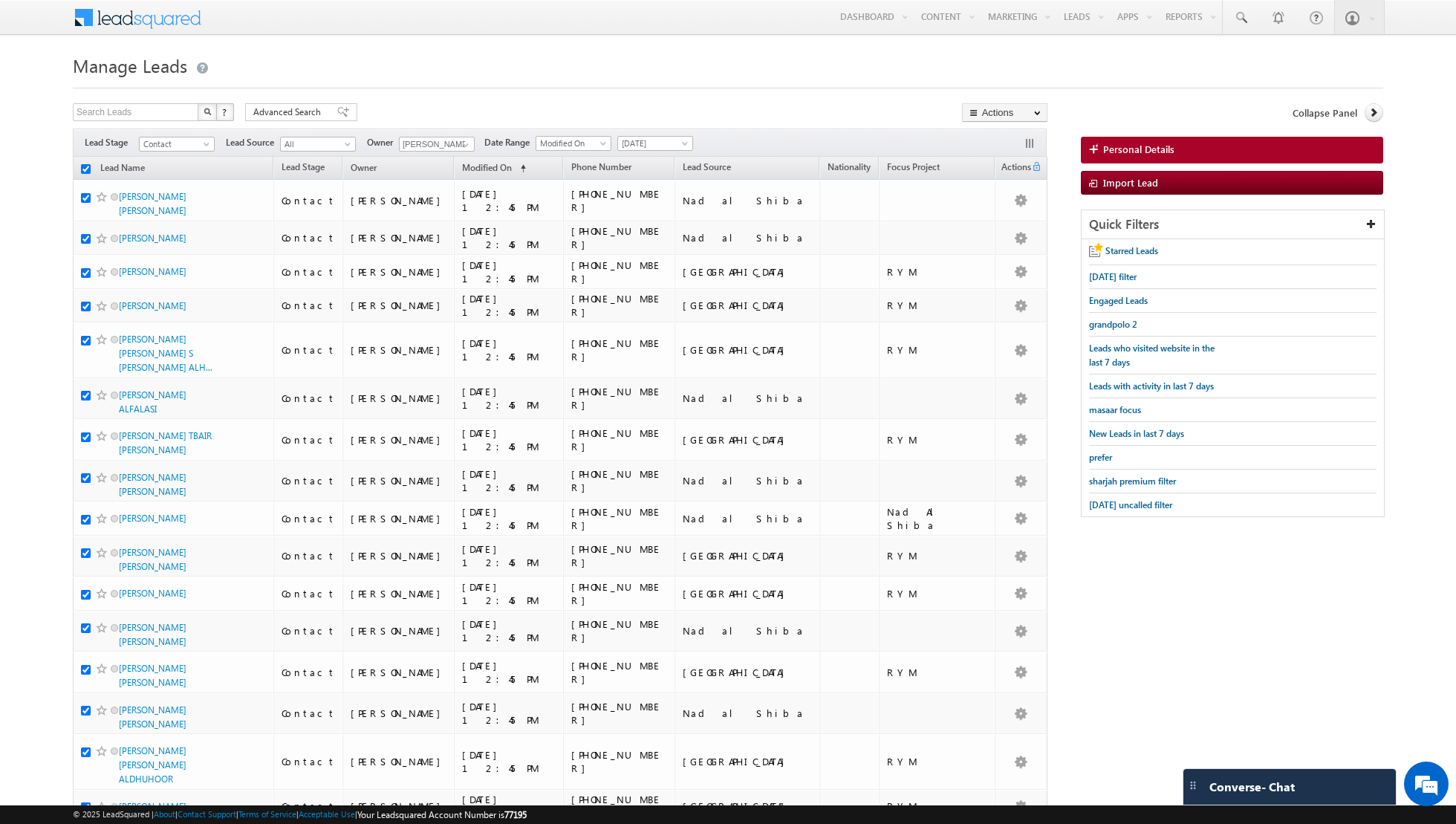
checkbox input "true"
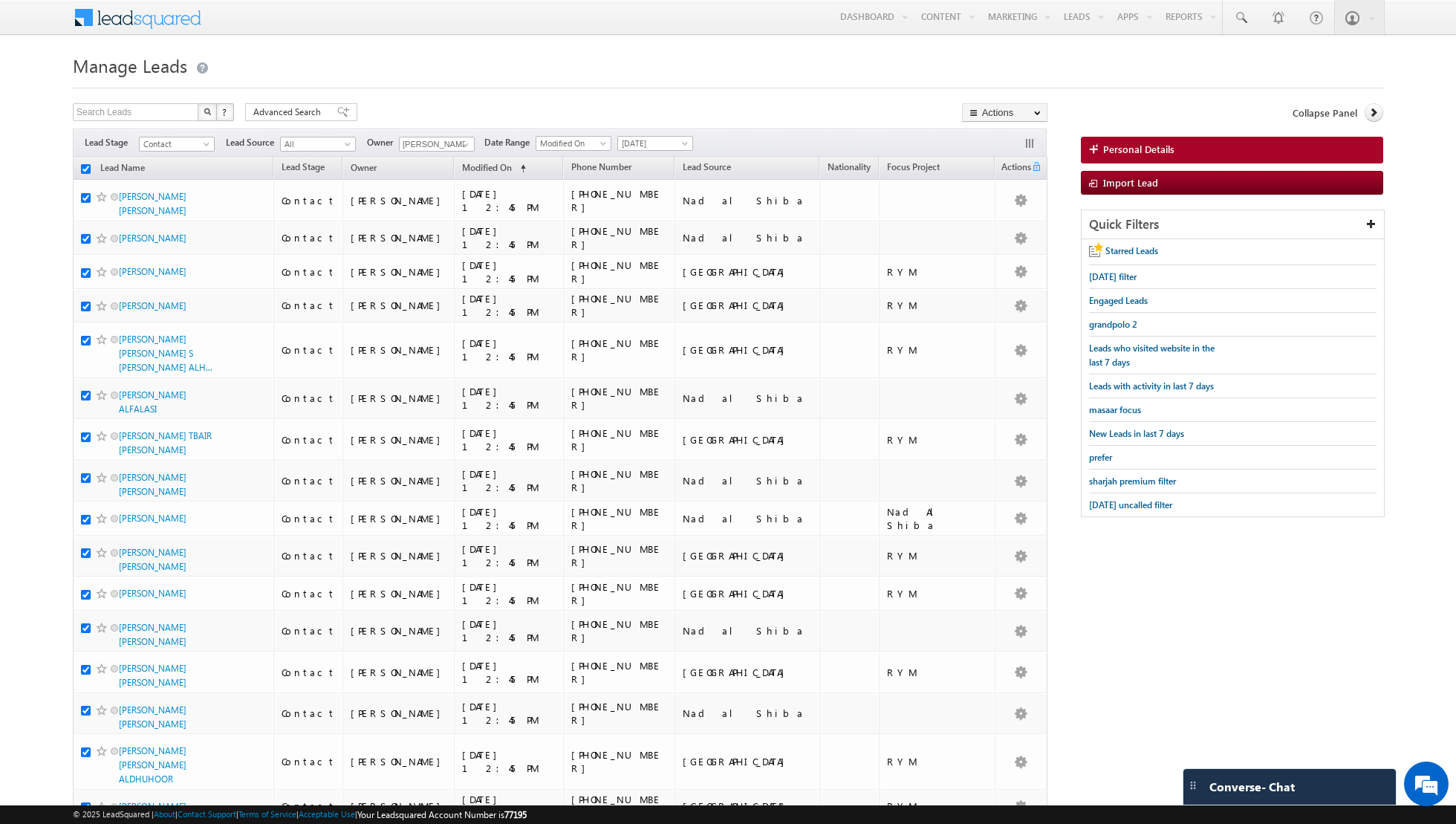
checkbox input "true"
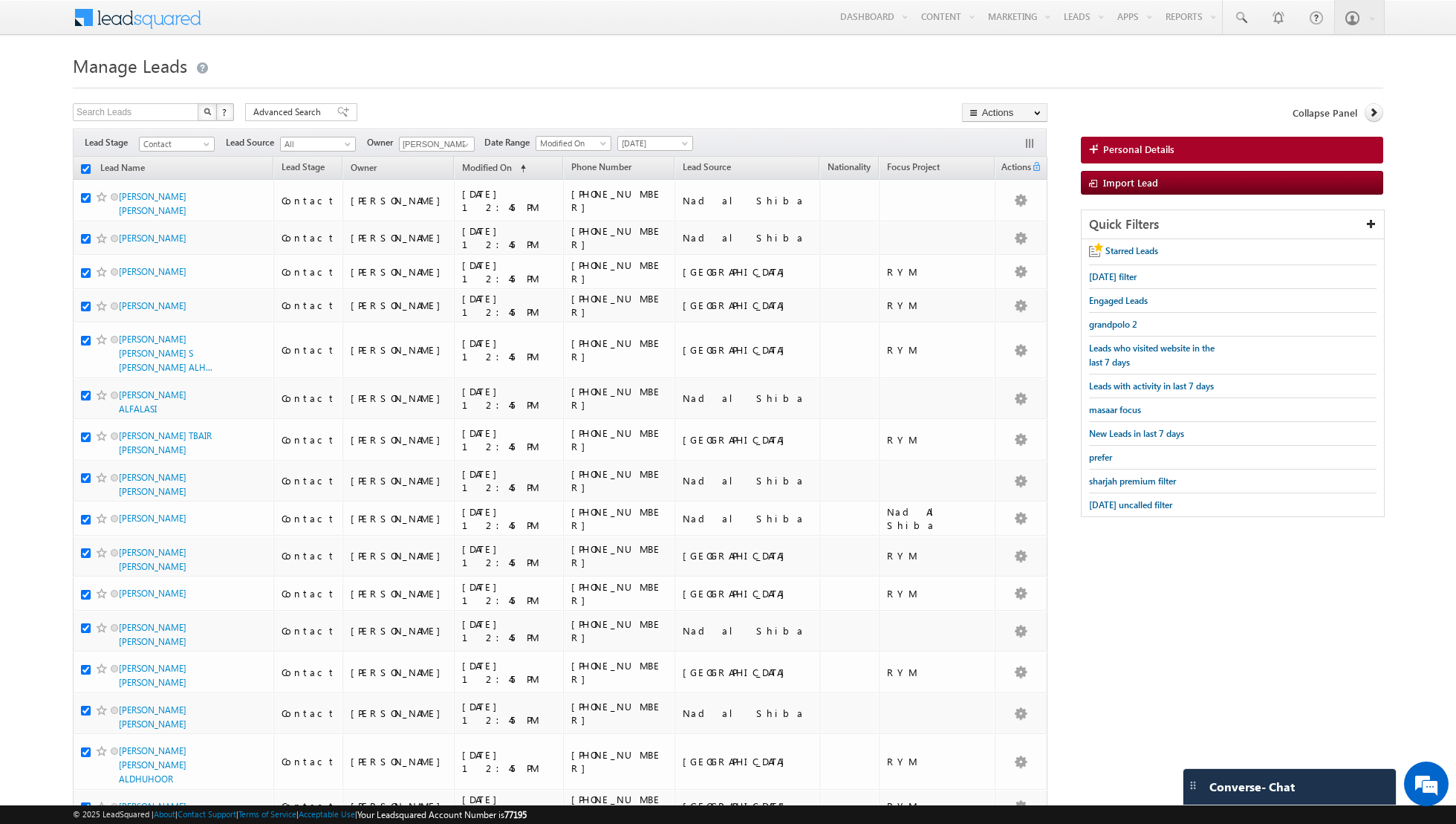
checkbox input "true"
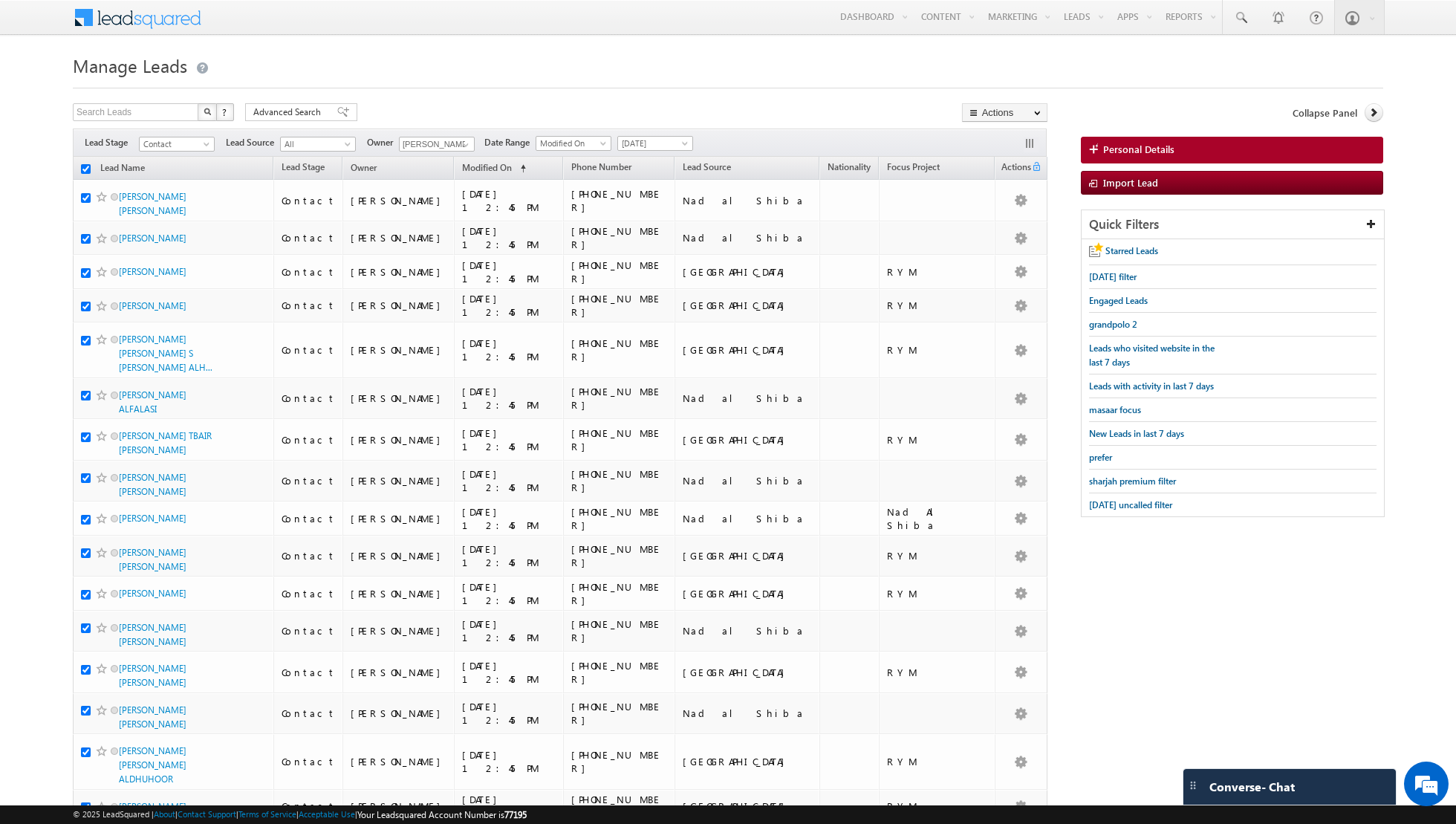
checkbox input "true"
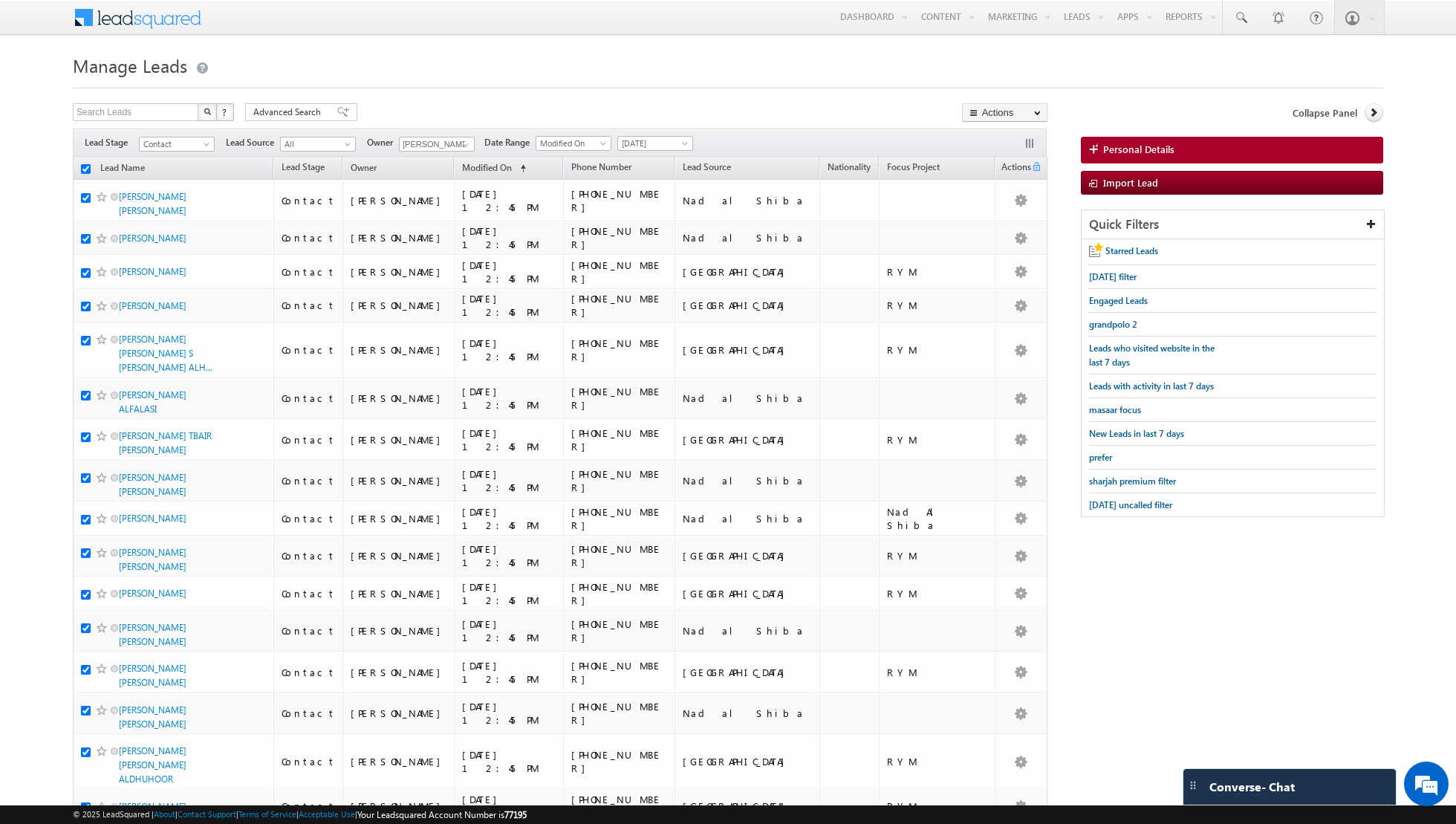
checkbox input "true"
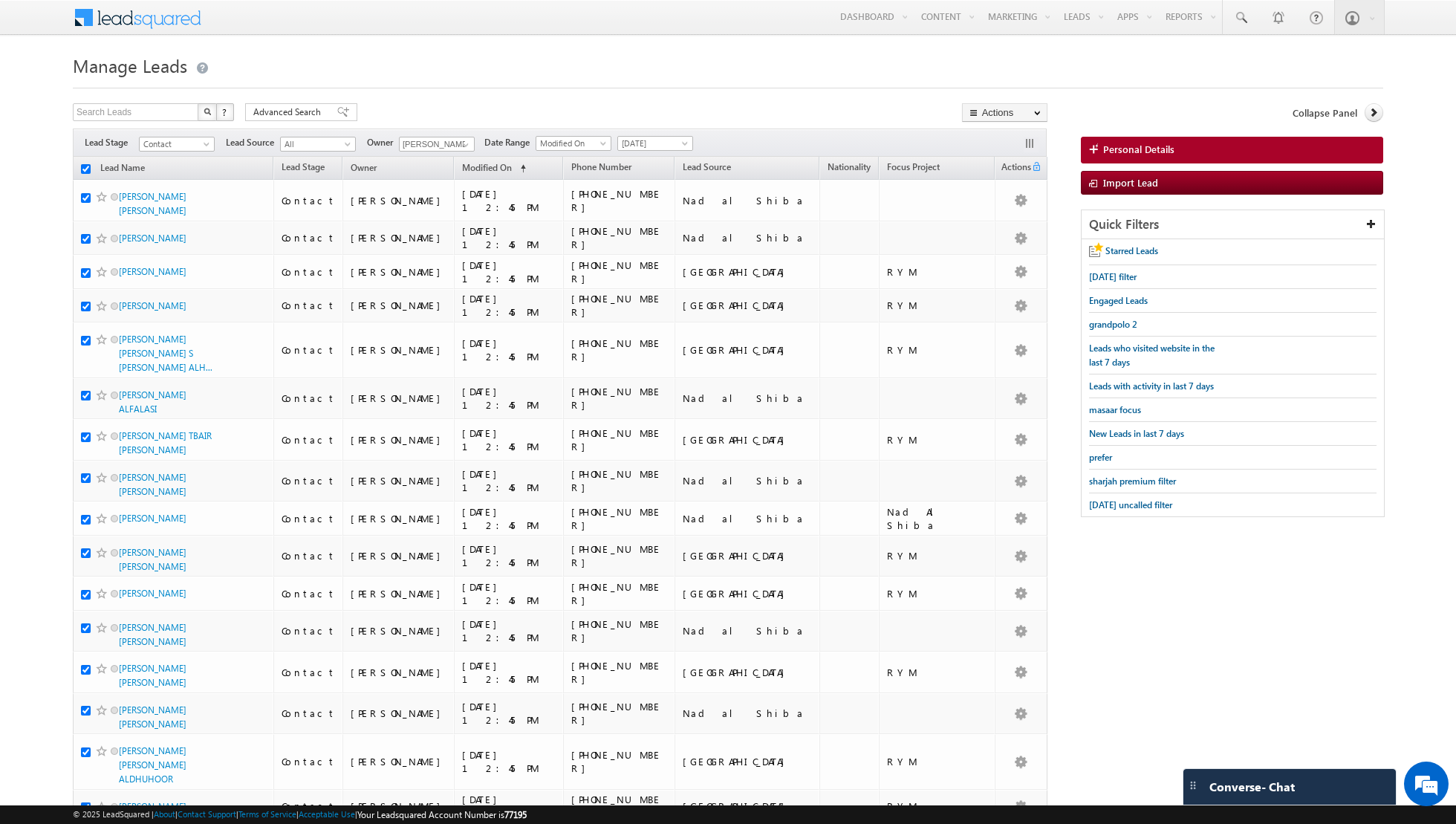
checkbox input "true"
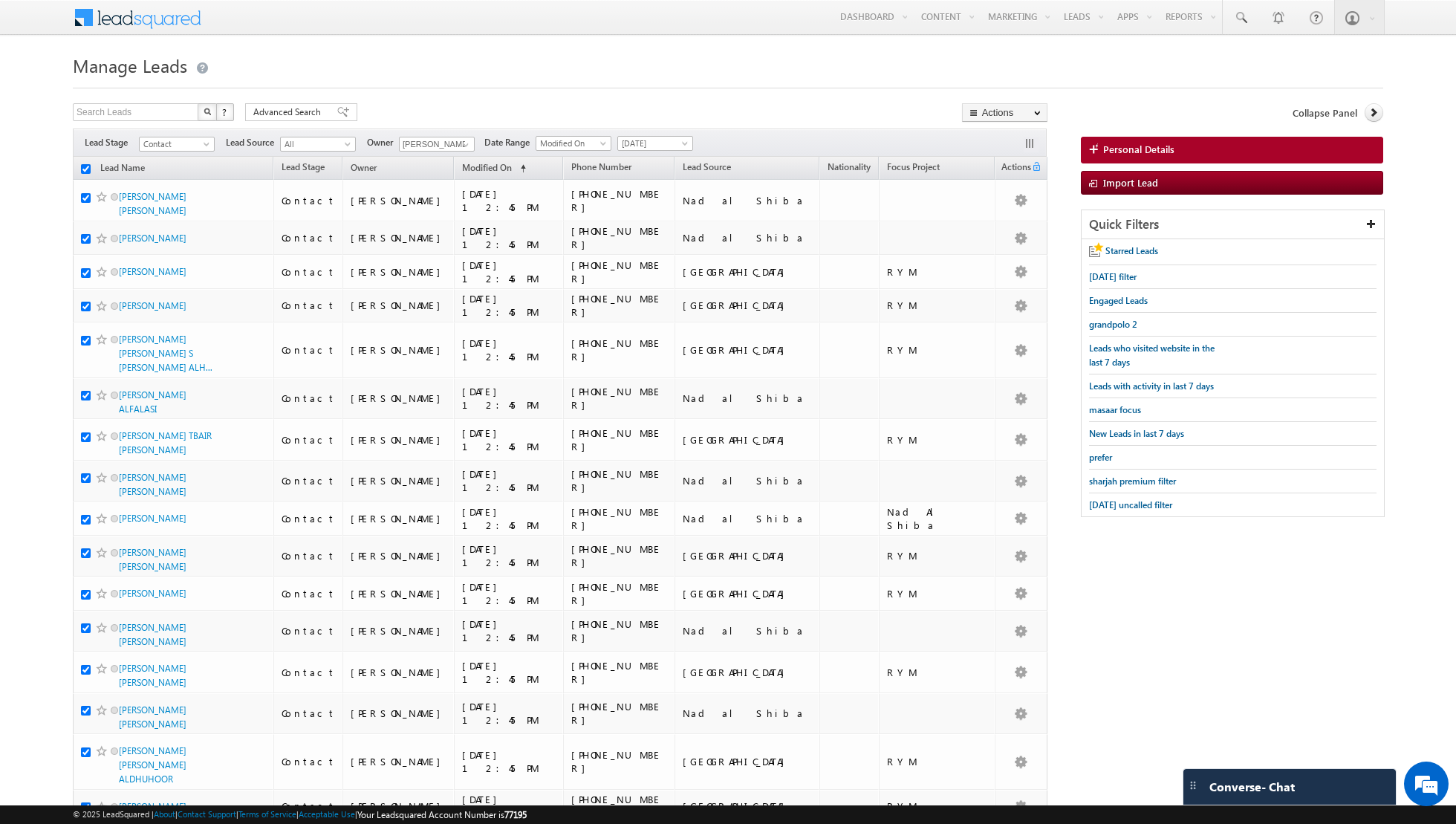
checkbox input "true"
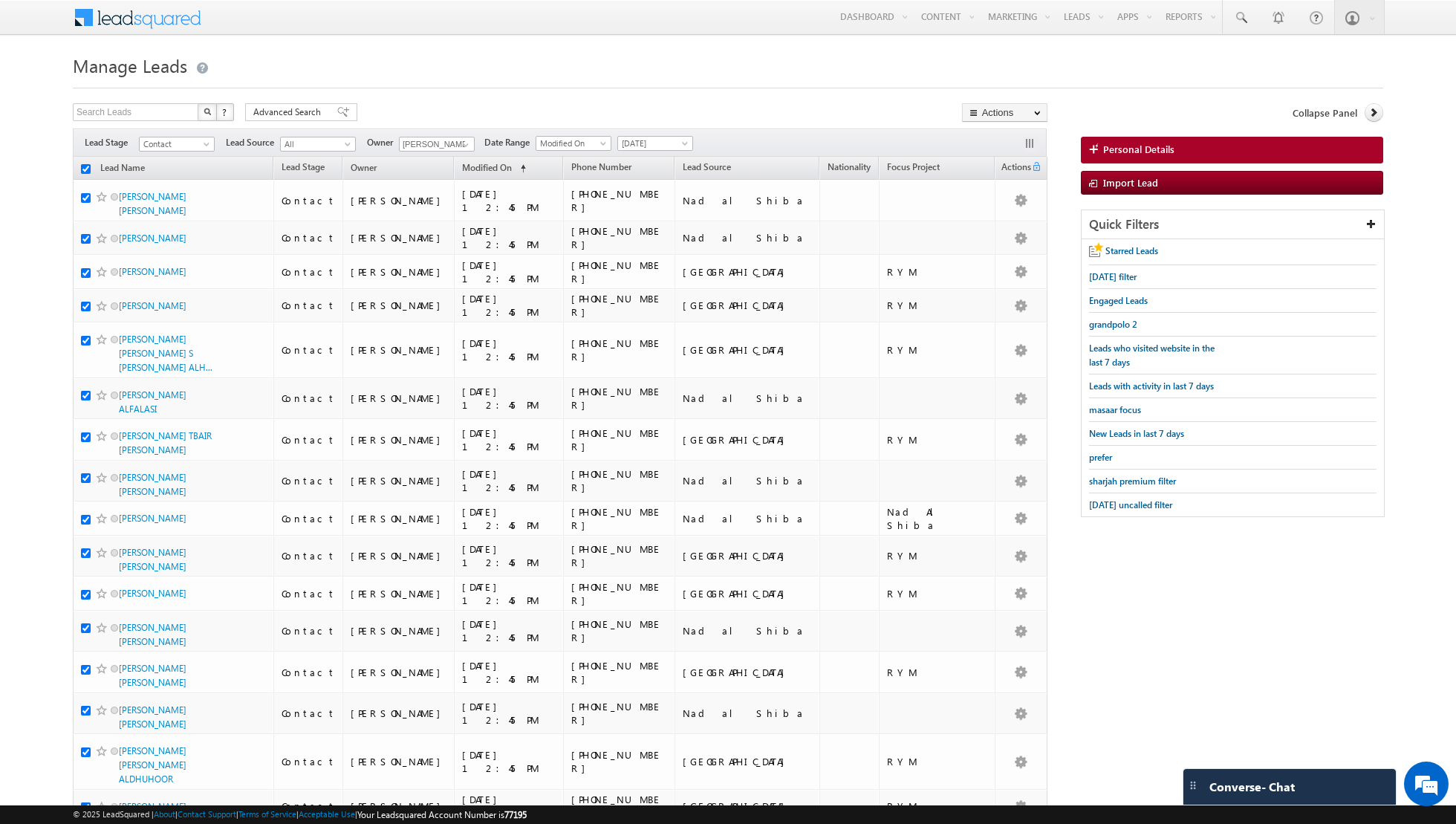
checkbox input "true"
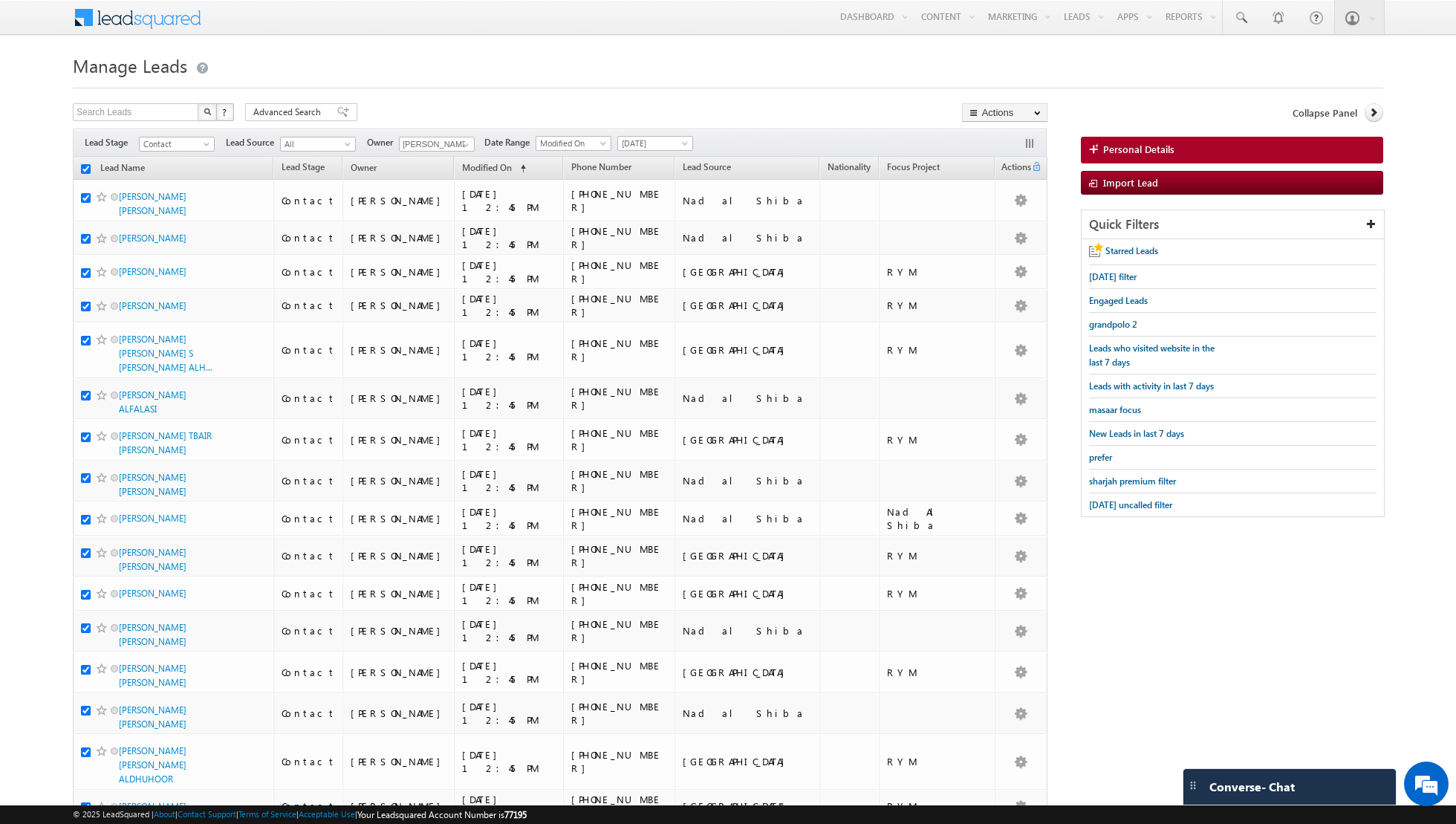
checkbox input "true"
click at [997, 242] on link "Change Owner" at bounding box center [1005, 240] width 84 height 17
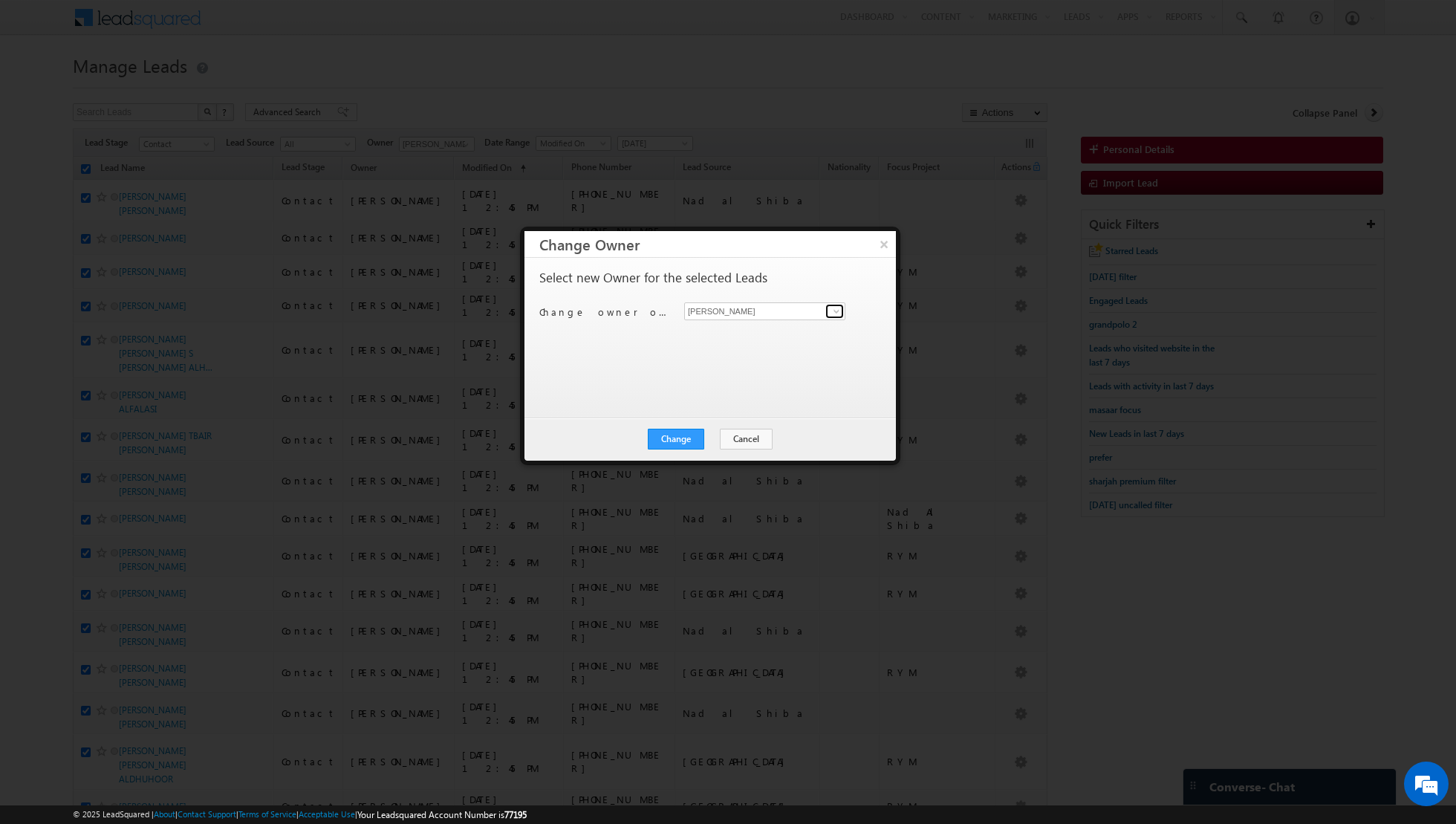
click at [831, 316] on span at bounding box center [836, 311] width 12 height 12
click at [742, 332] on link "[PERSON_NAME] [EMAIL_ADDRESS][PERSON_NAME][DOMAIN_NAME]" at bounding box center [765, 333] width 162 height 28
type input "[PERSON_NAME]"
click at [681, 441] on button "Change" at bounding box center [675, 439] width 56 height 21
click at [711, 433] on button "Close" at bounding box center [713, 439] width 48 height 21
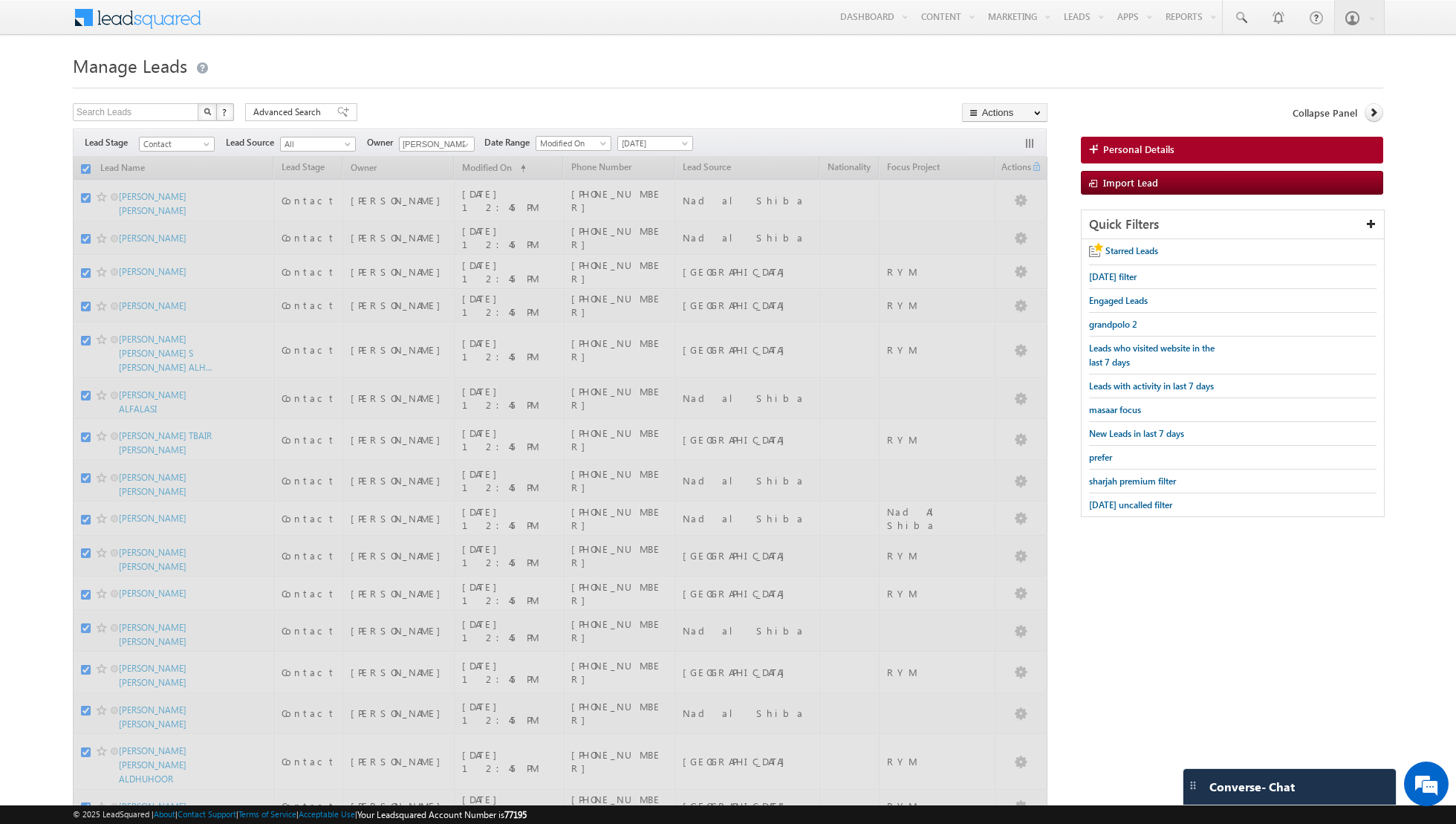
checkbox input "false"
